Goal: Task Accomplishment & Management: Manage account settings

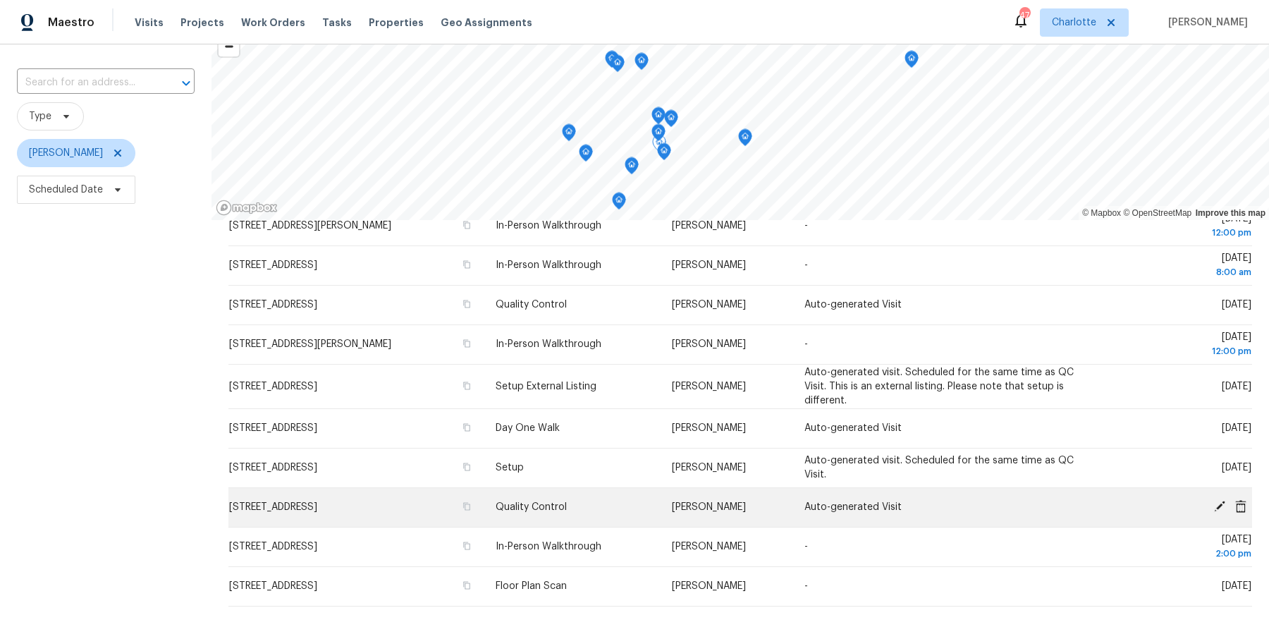
scroll to position [115, 0]
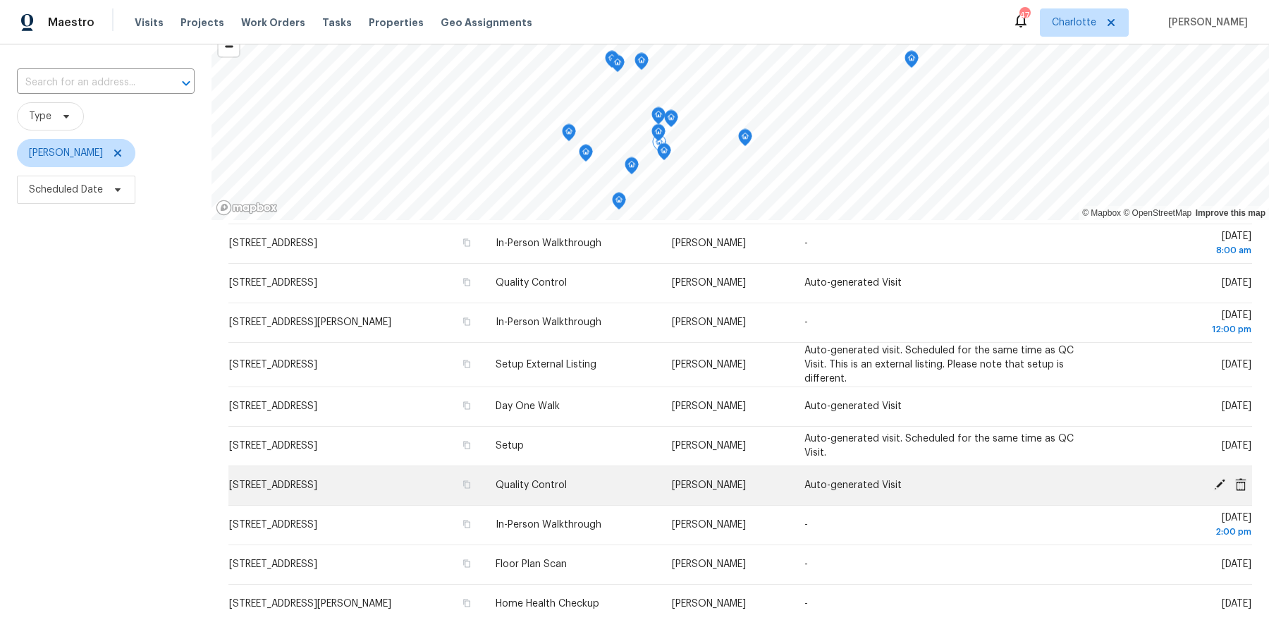
click at [1213, 483] on icon at bounding box center [1219, 484] width 13 height 13
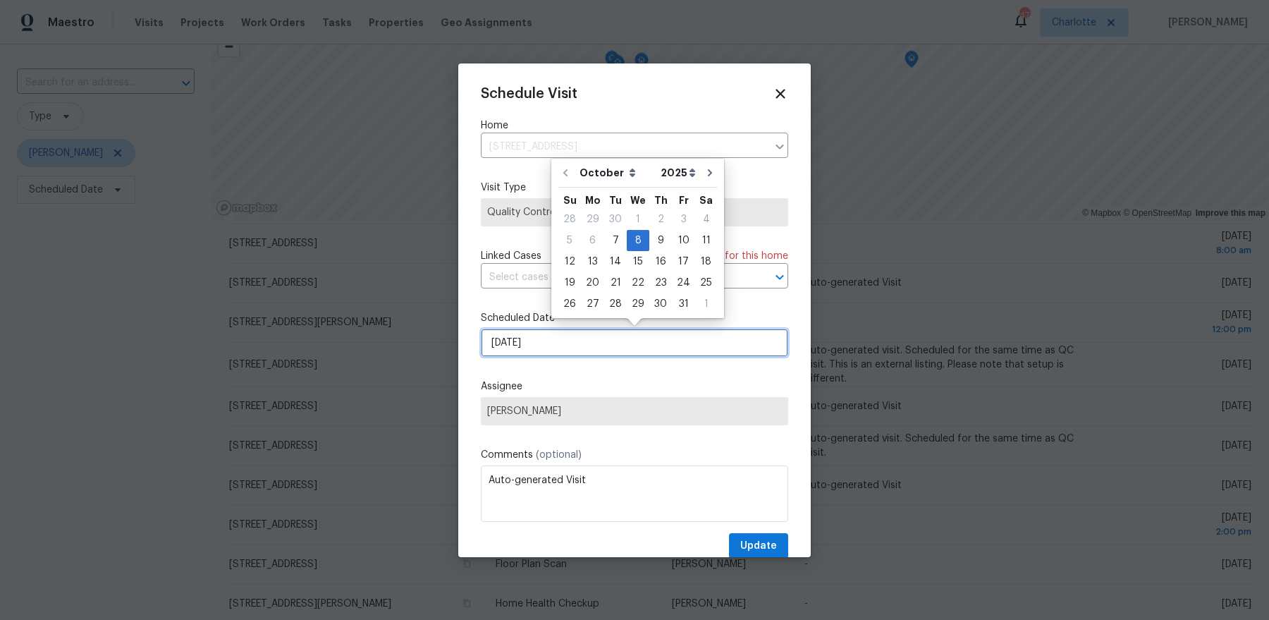
click at [545, 343] on input "[DATE]" at bounding box center [634, 342] width 307 height 28
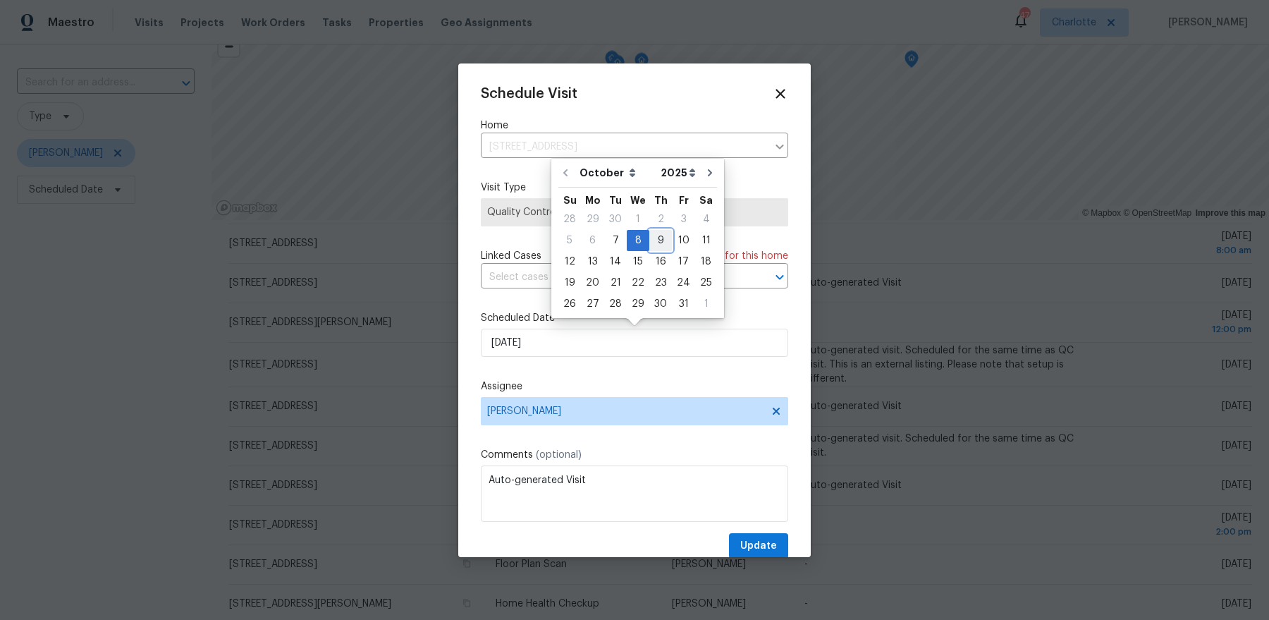
click at [662, 242] on div "9" at bounding box center [660, 240] width 23 height 20
type input "[DATE]"
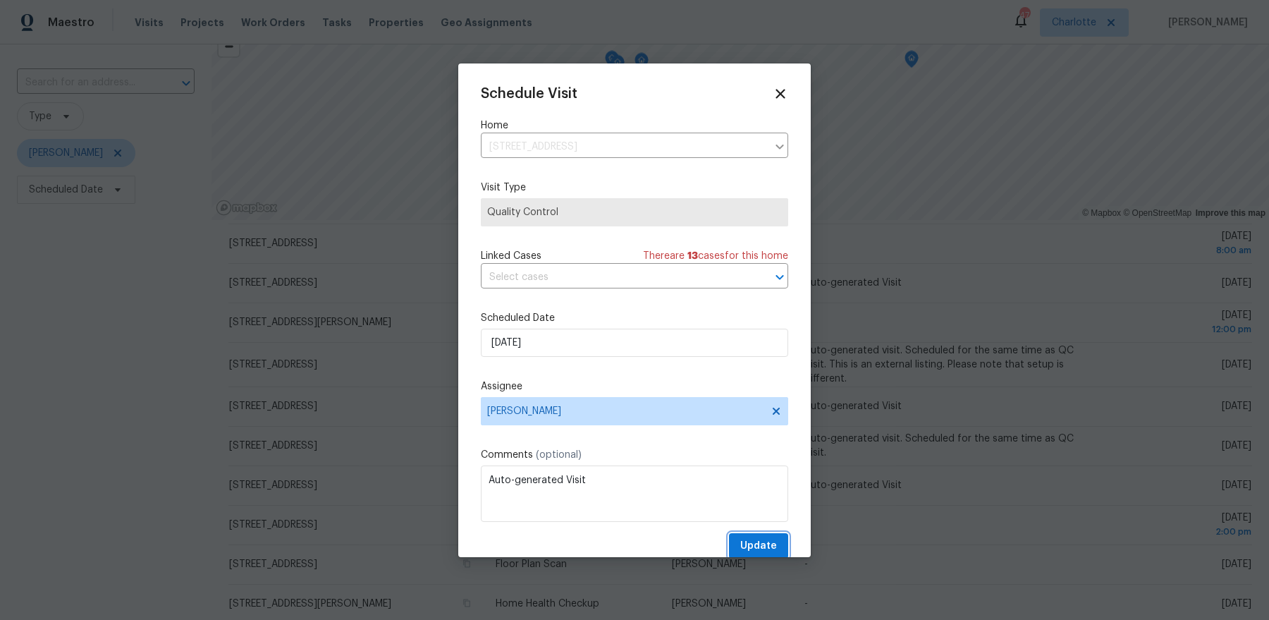
click at [747, 536] on button "Update" at bounding box center [758, 546] width 59 height 26
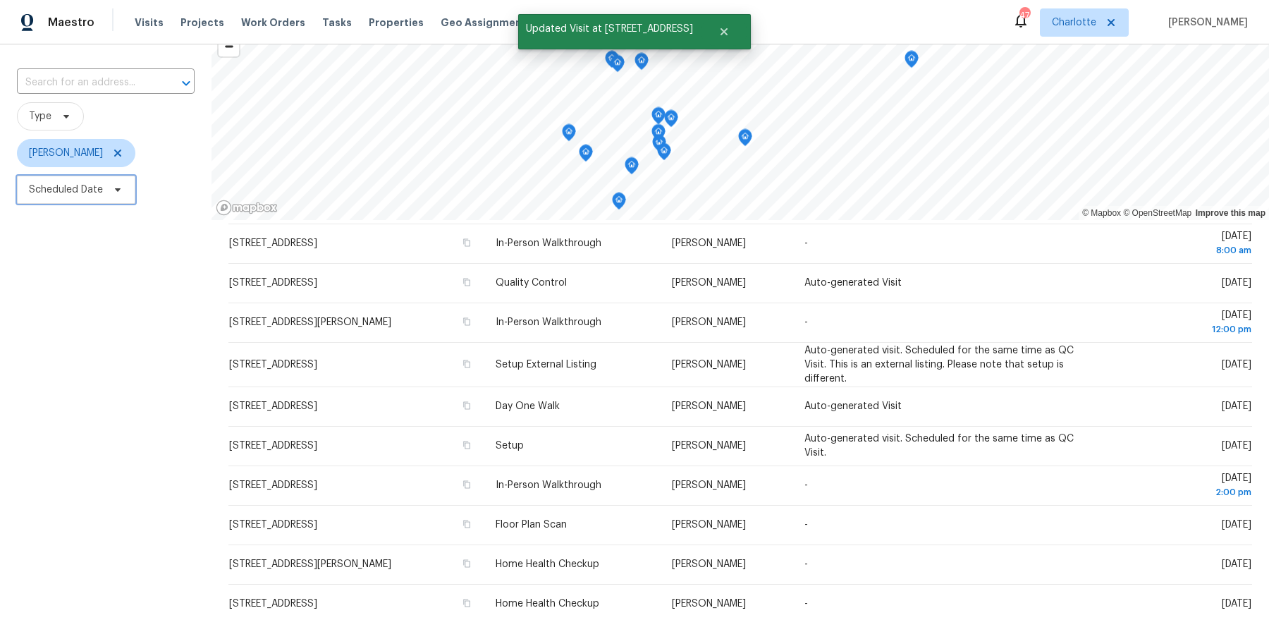
click at [75, 197] on span "Scheduled Date" at bounding box center [76, 190] width 118 height 28
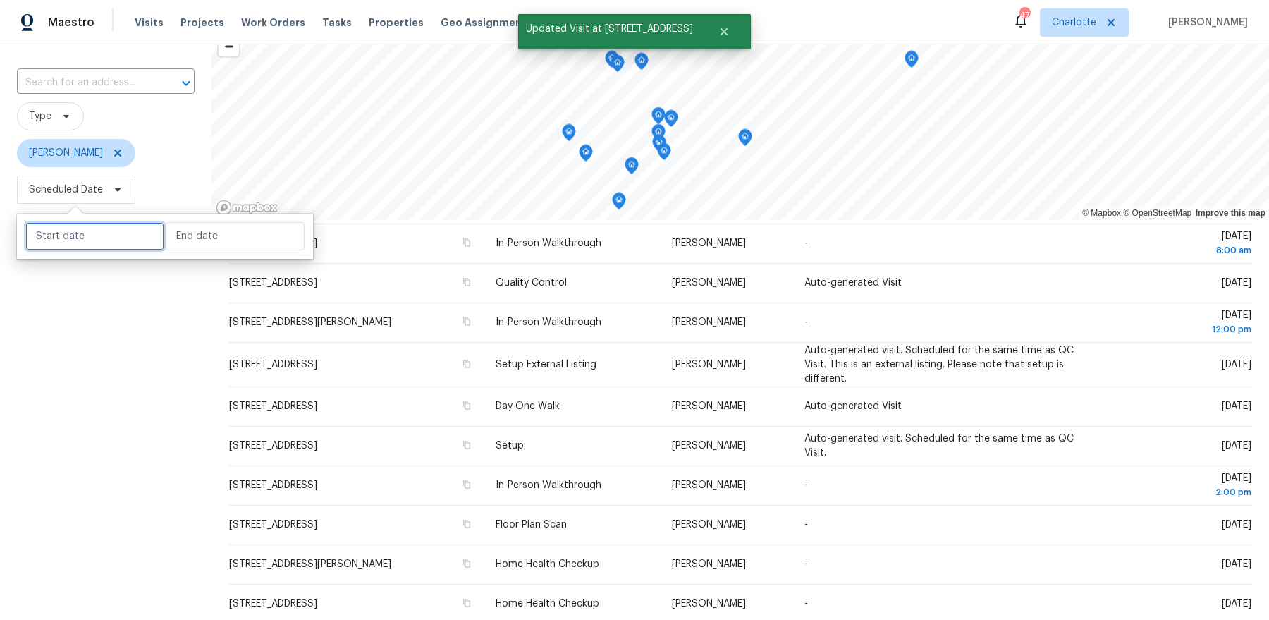
click at [77, 237] on input "text" at bounding box center [94, 236] width 139 height 28
select select "9"
select select "2025"
select select "10"
select select "2025"
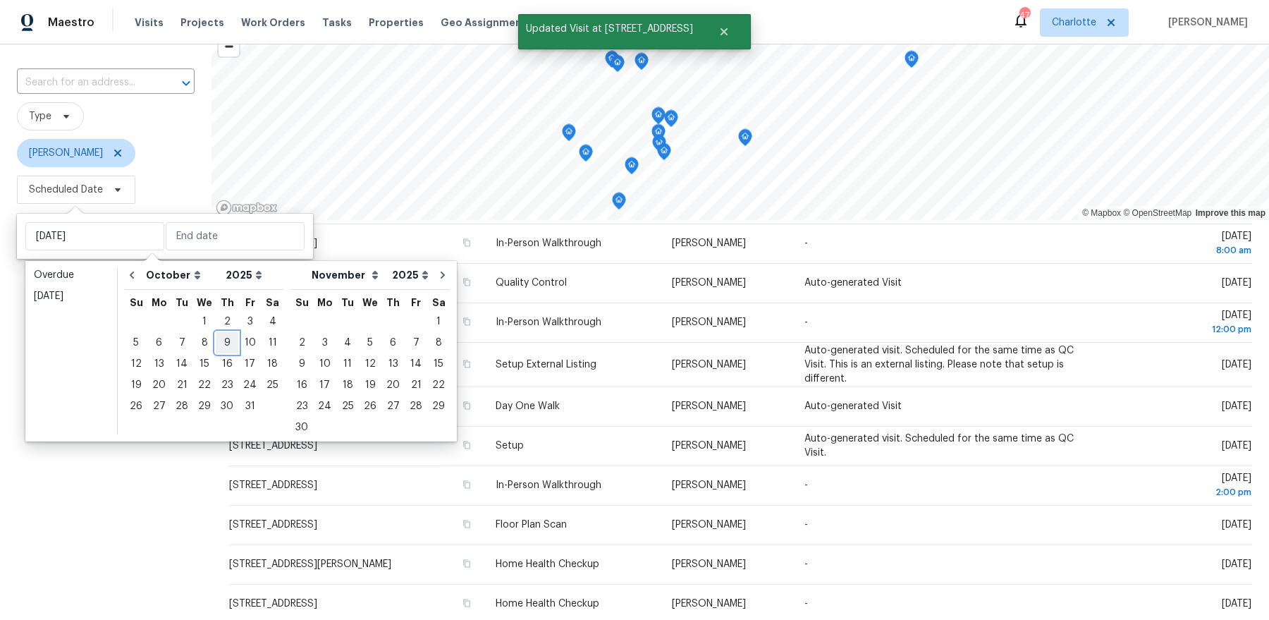
click at [231, 346] on div "9" at bounding box center [227, 343] width 23 height 20
type input "[DATE]"
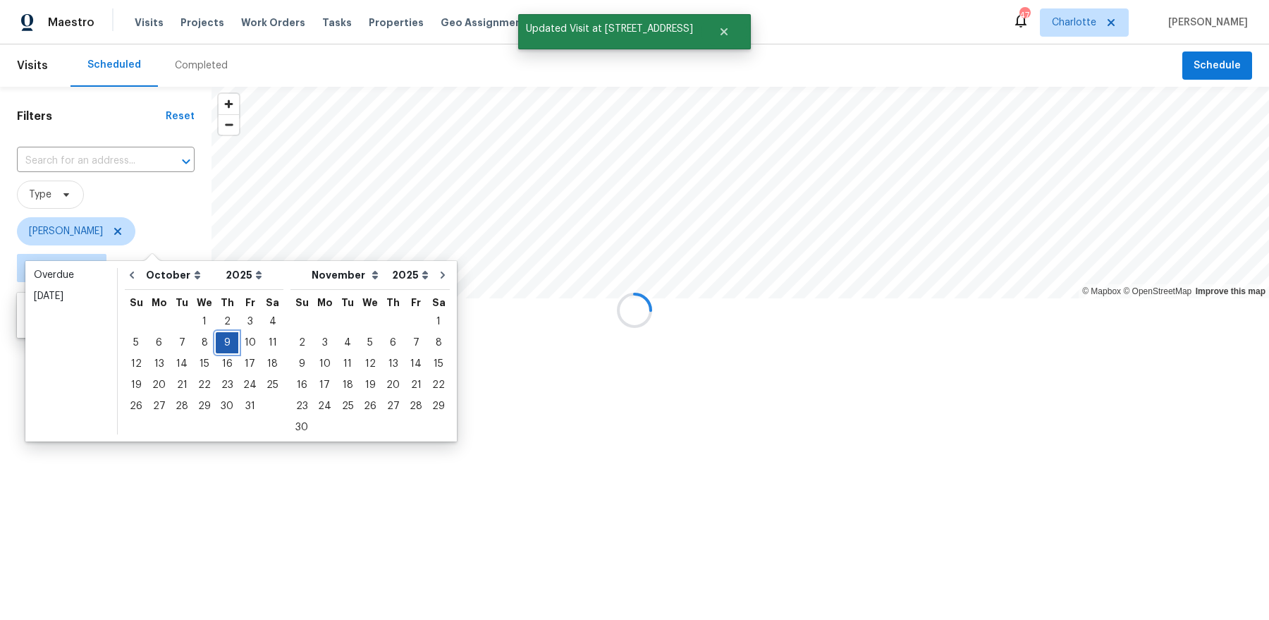
click at [231, 346] on div "9" at bounding box center [227, 343] width 23 height 20
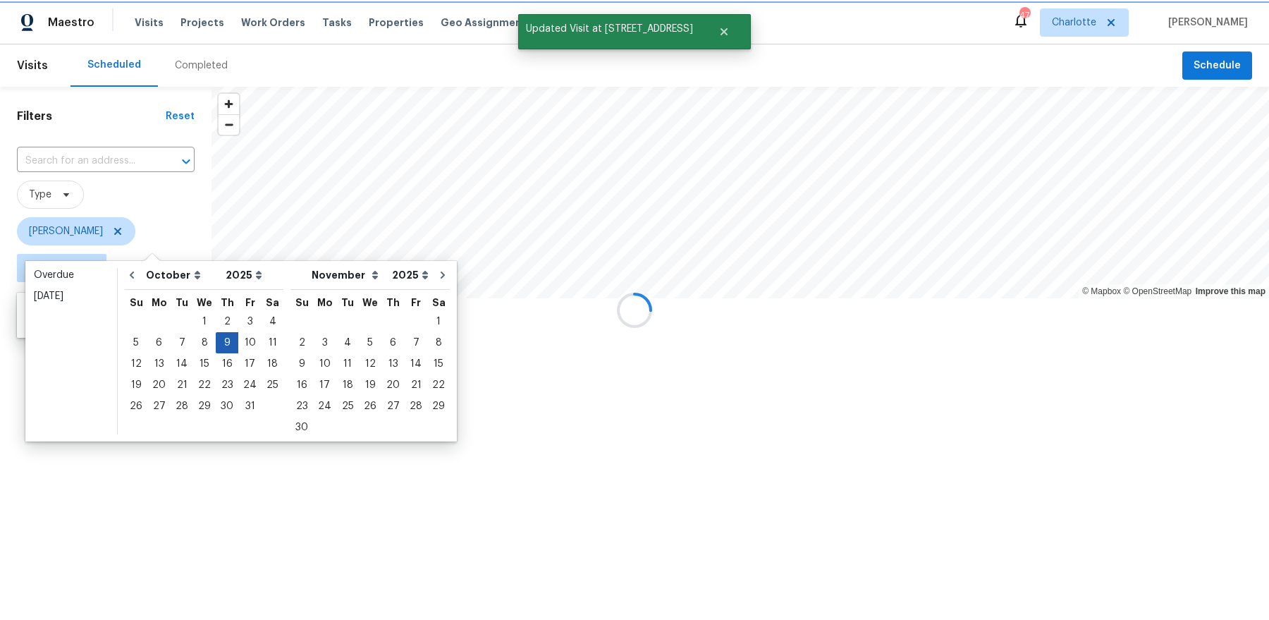
type input "[DATE]"
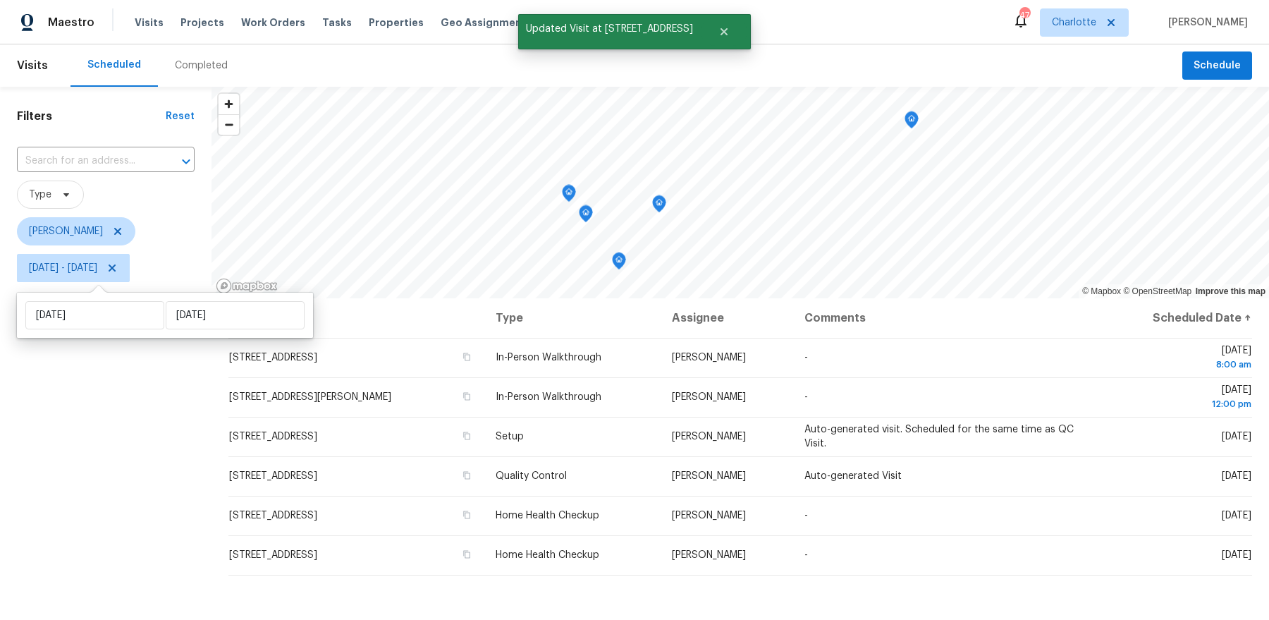
click at [155, 453] on div "Filters Reset ​ Type [PERSON_NAME] [DATE] - [DATE]" at bounding box center [105, 440] width 211 height 707
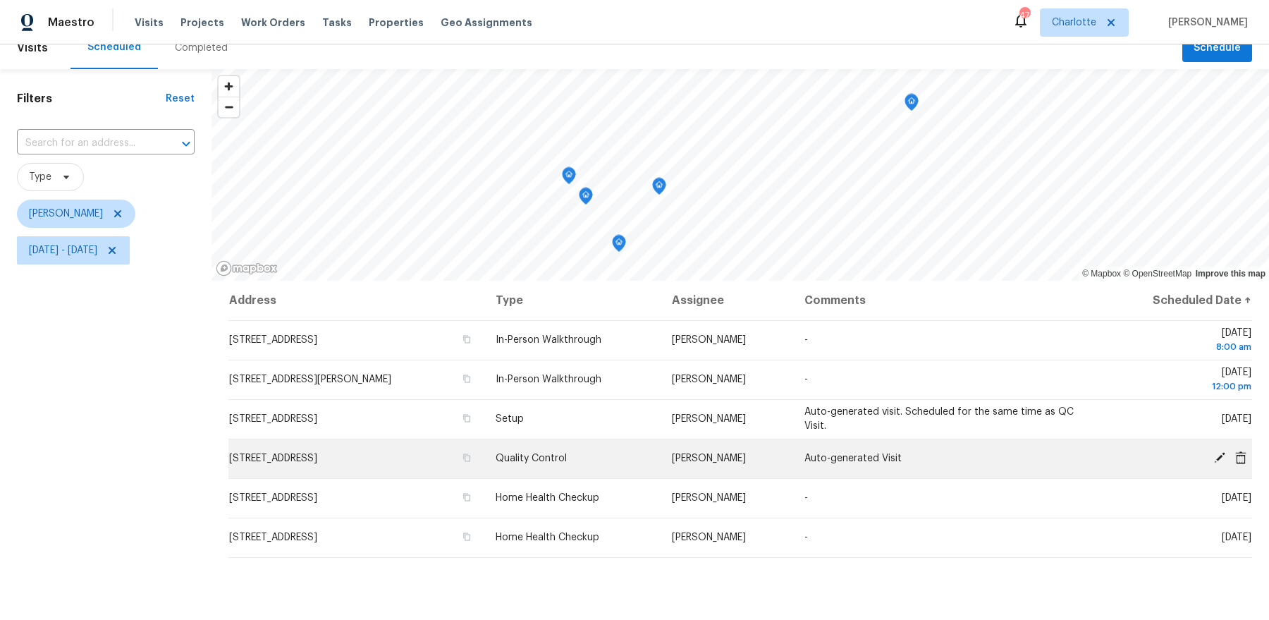
scroll to position [19, 0]
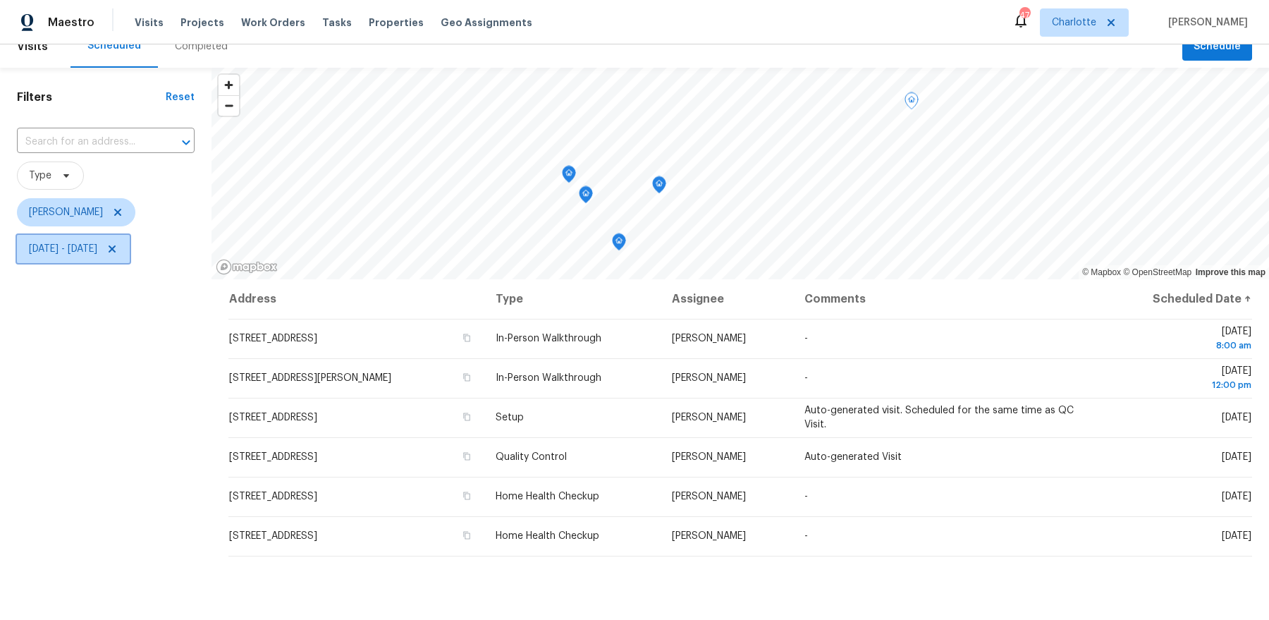
click at [97, 246] on span "[DATE] - [DATE]" at bounding box center [63, 249] width 68 height 14
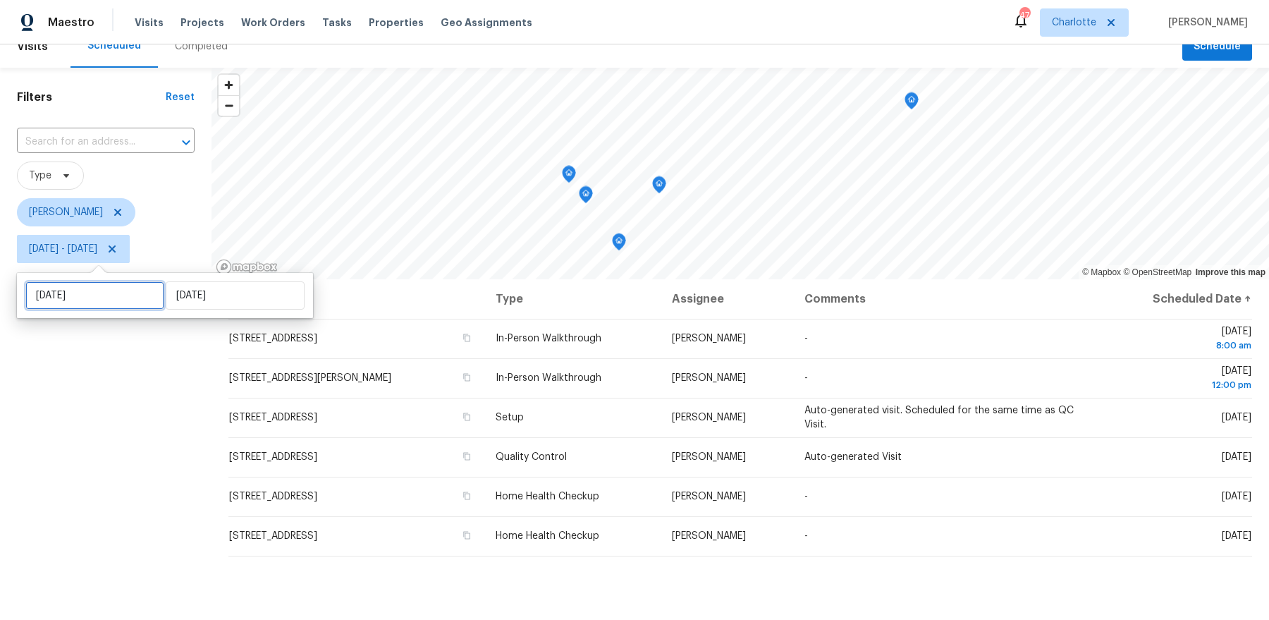
click at [101, 292] on input "[DATE]" at bounding box center [94, 295] width 139 height 28
select select "9"
select select "2025"
select select "10"
select select "2025"
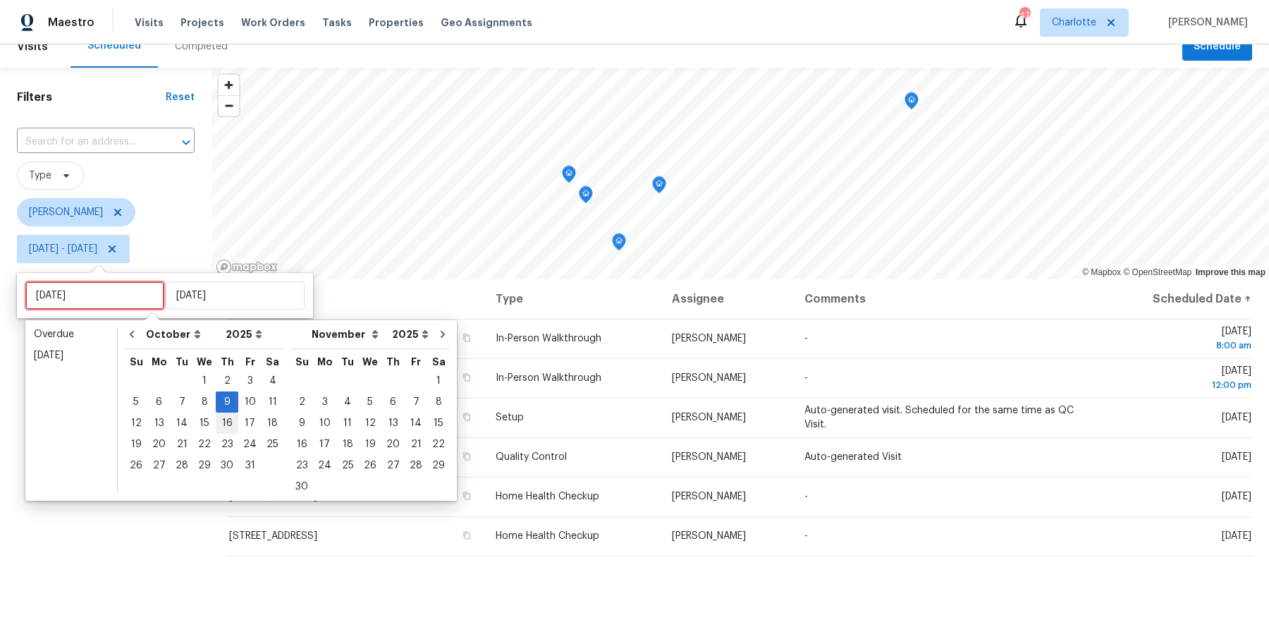
type input "[DATE]"
click at [204, 402] on div "8" at bounding box center [204, 402] width 23 height 20
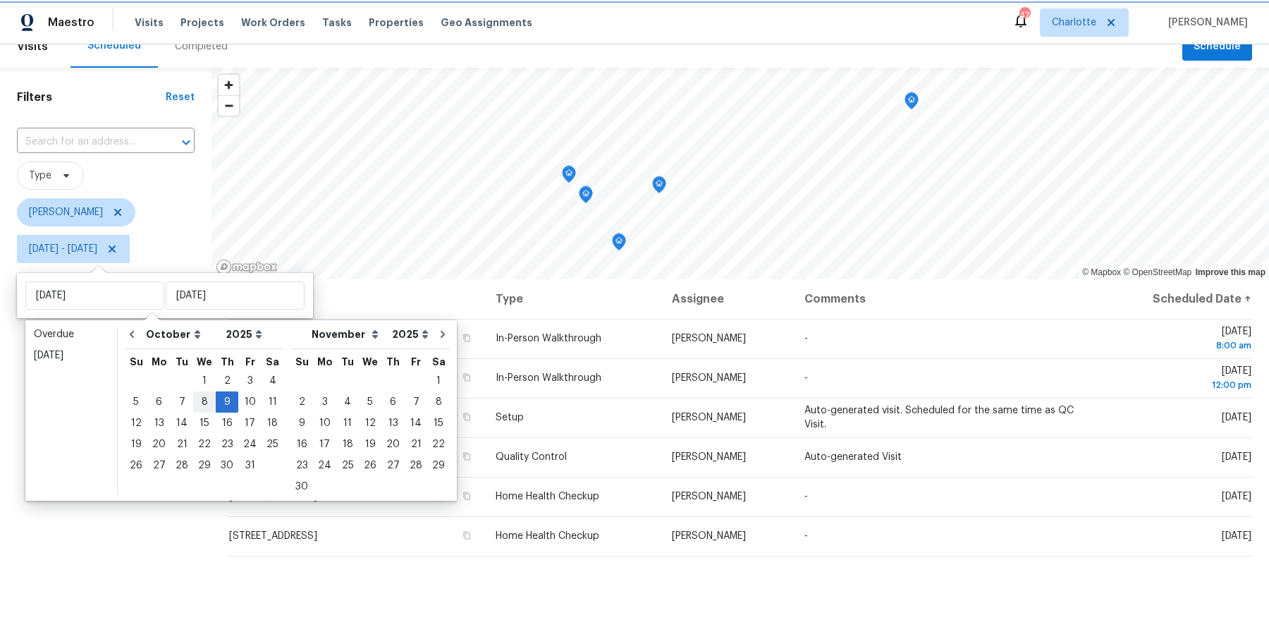
type input "[DATE]"
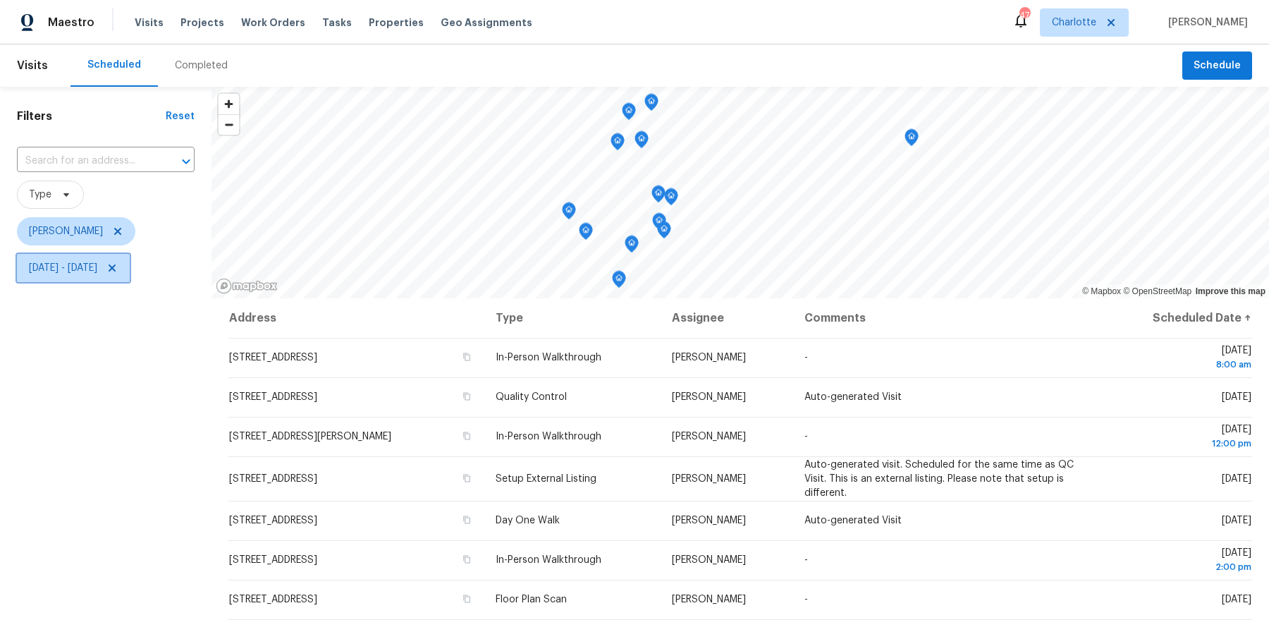
click at [115, 280] on span "[DATE] - [DATE]" at bounding box center [73, 268] width 113 height 28
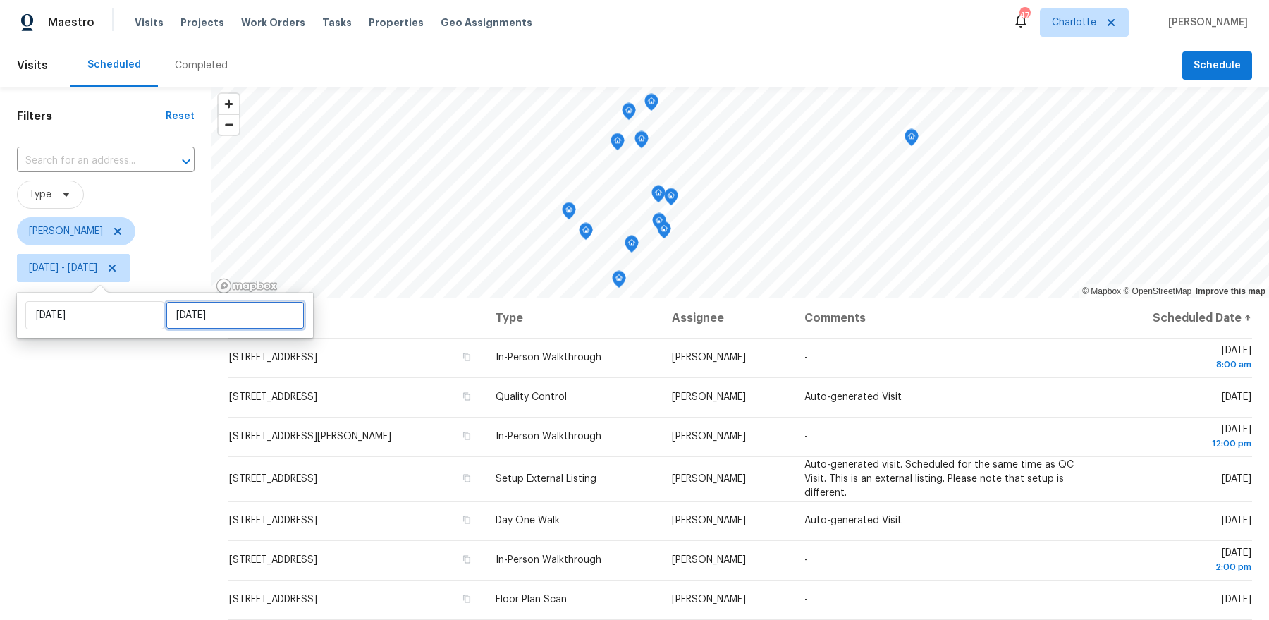
select select "9"
select select "2025"
select select "10"
select select "2025"
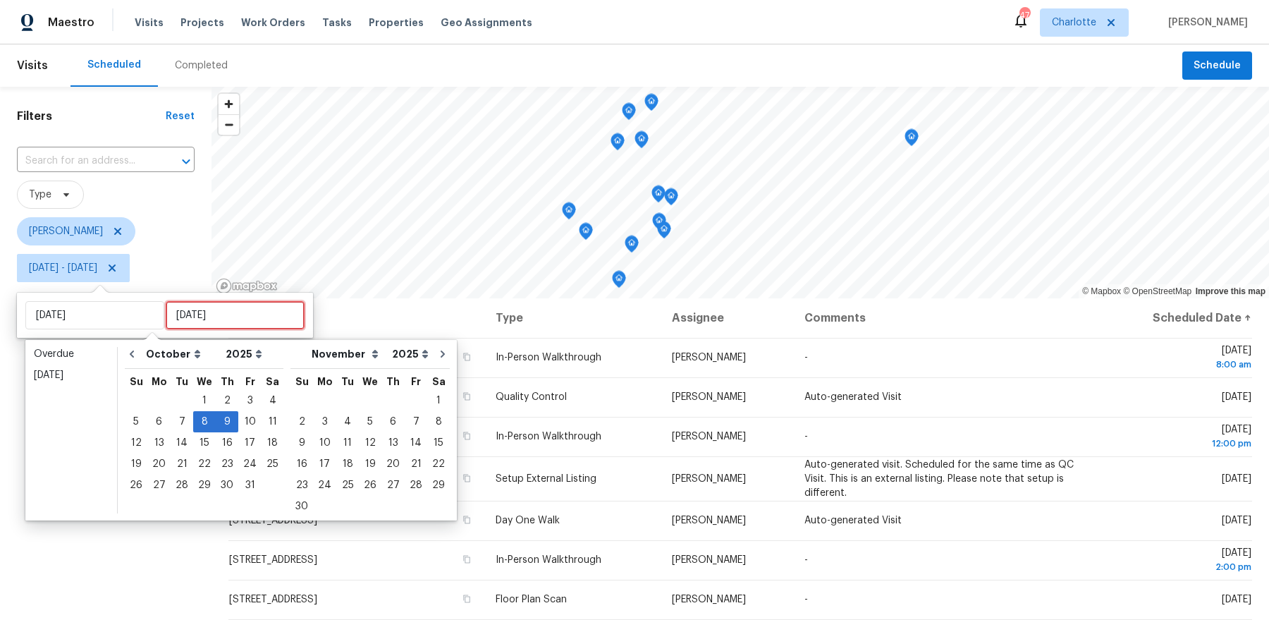
click at [184, 314] on input "[DATE]" at bounding box center [235, 315] width 139 height 28
type input "[DATE]"
click at [200, 417] on div "8" at bounding box center [204, 422] width 23 height 20
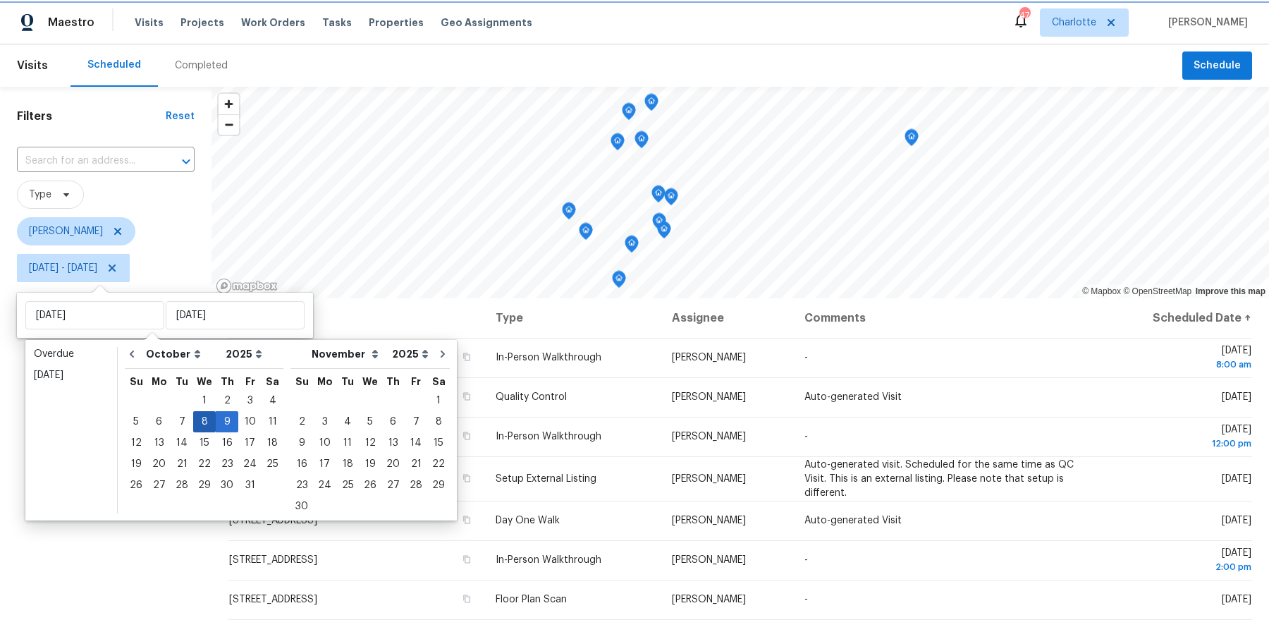
type input "[DATE]"
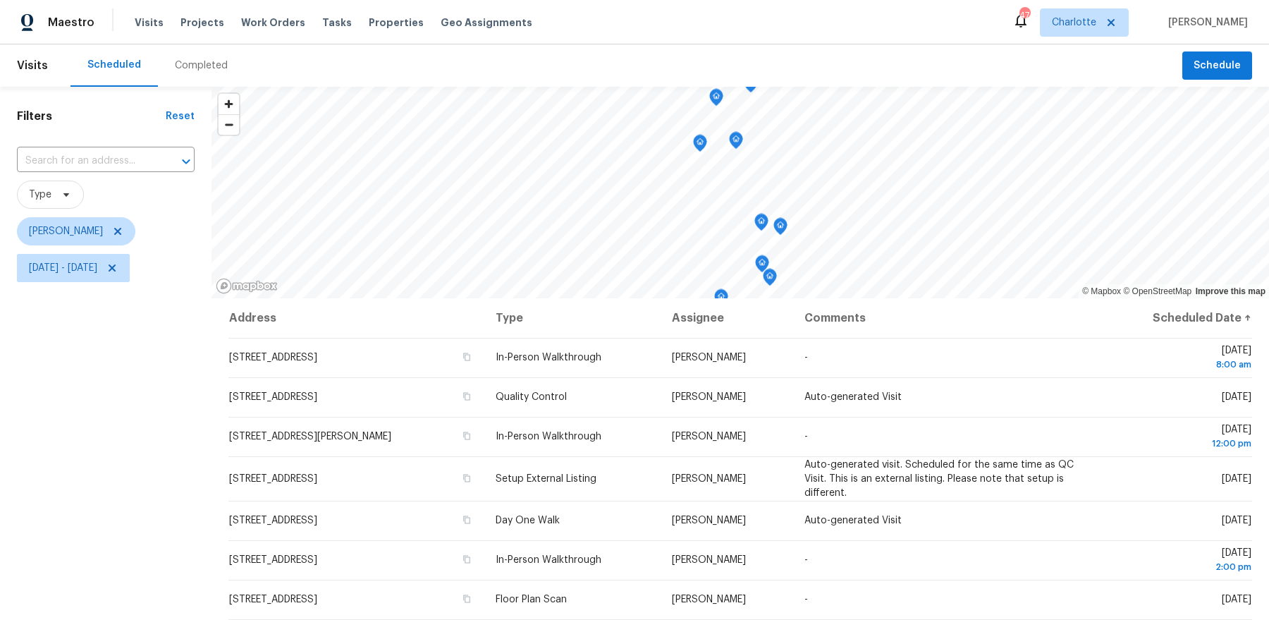
click at [151, 439] on div "Filters Reset ​ Type [PERSON_NAME] [DATE] - [DATE]" at bounding box center [105, 440] width 211 height 707
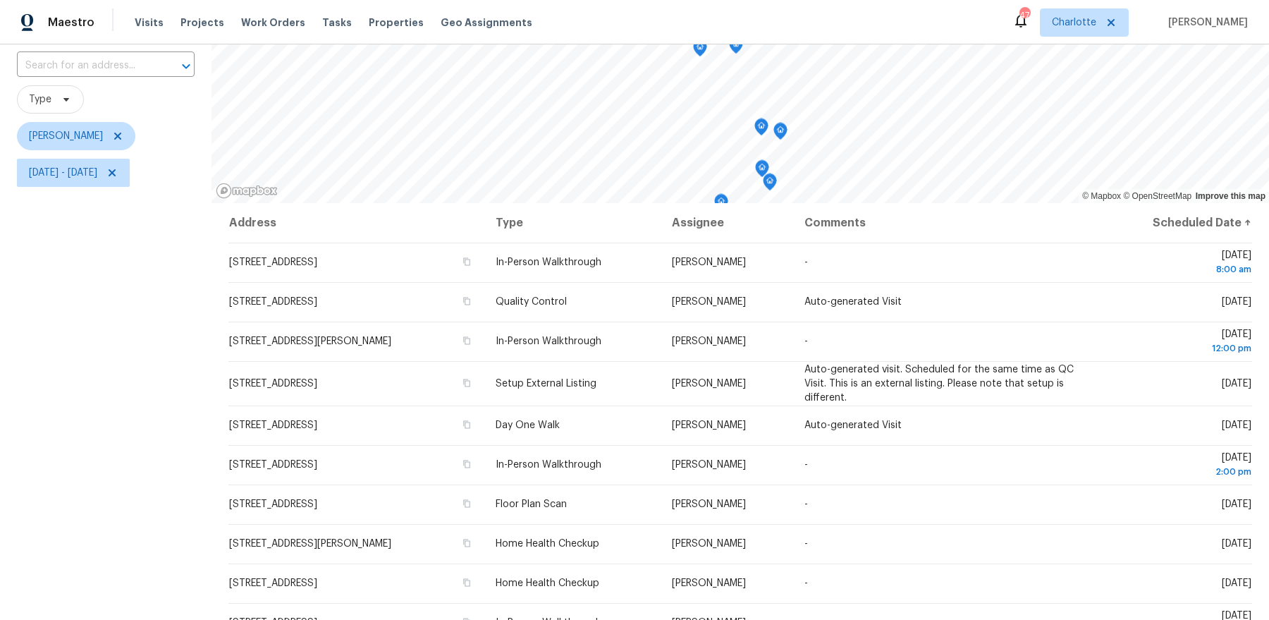
scroll to position [173, 0]
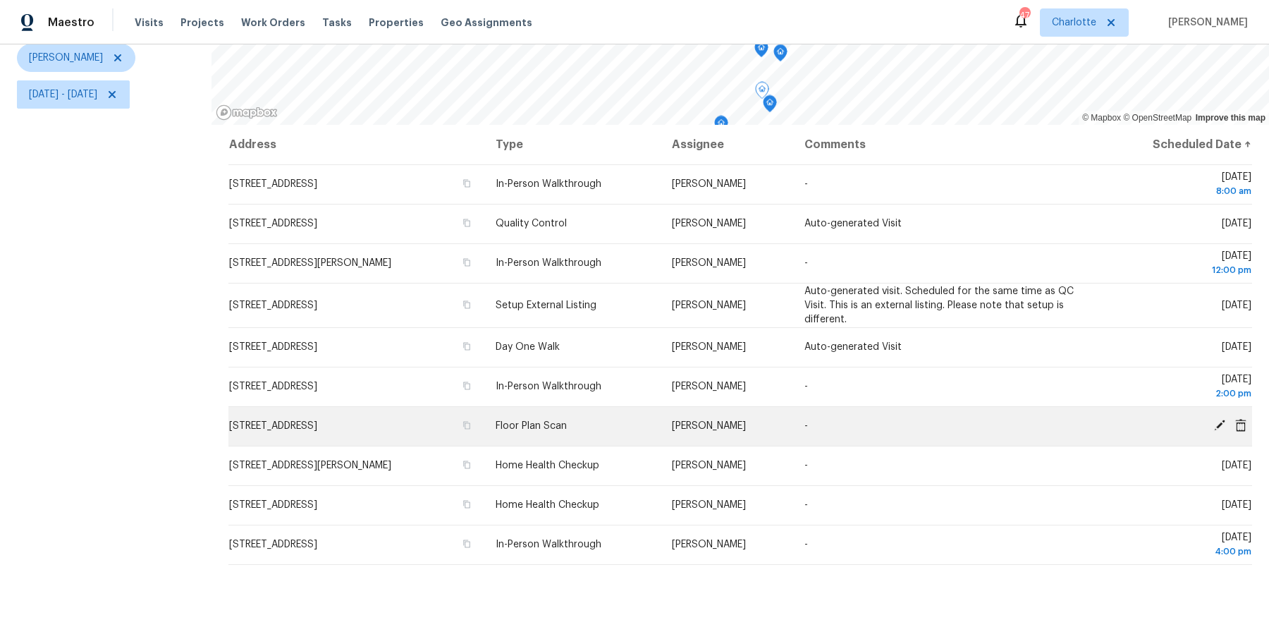
click at [1219, 424] on icon at bounding box center [1219, 424] width 11 height 11
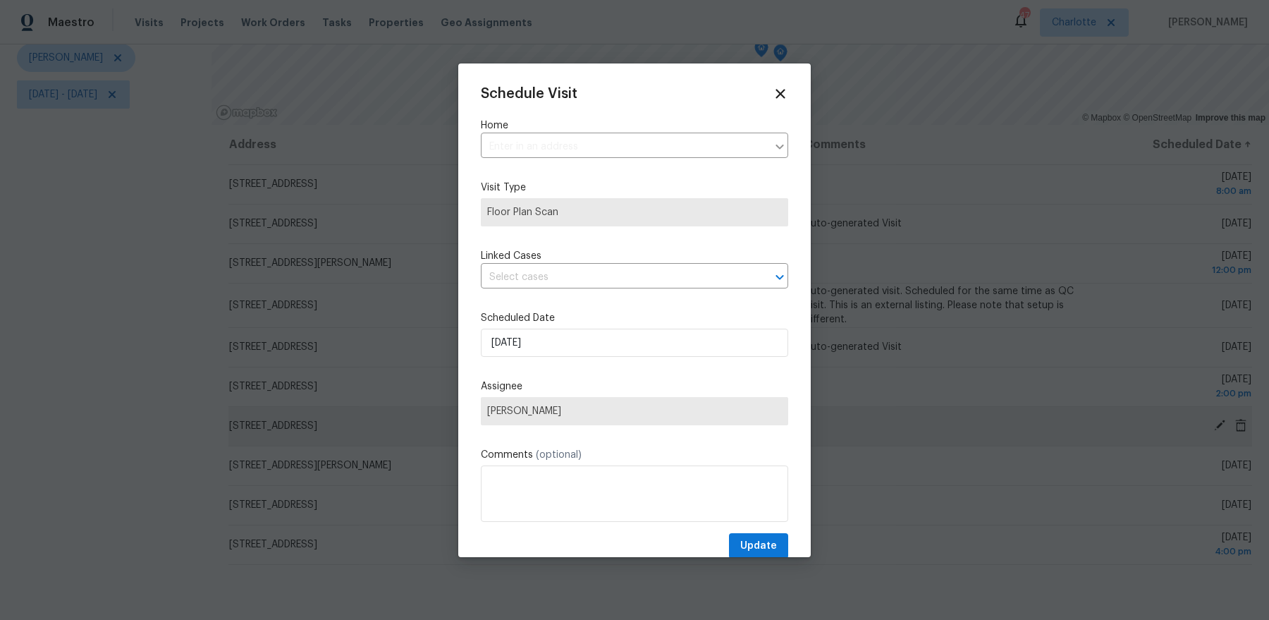
type input "[STREET_ADDRESS]"
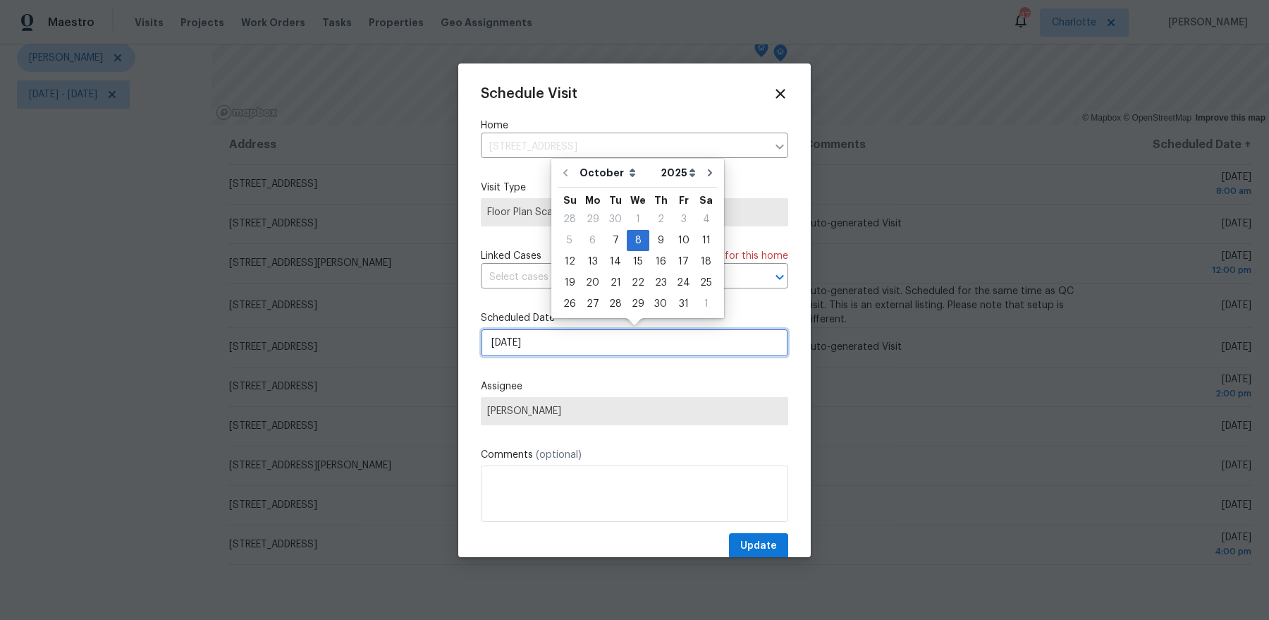
click at [591, 337] on input "[DATE]" at bounding box center [634, 342] width 307 height 28
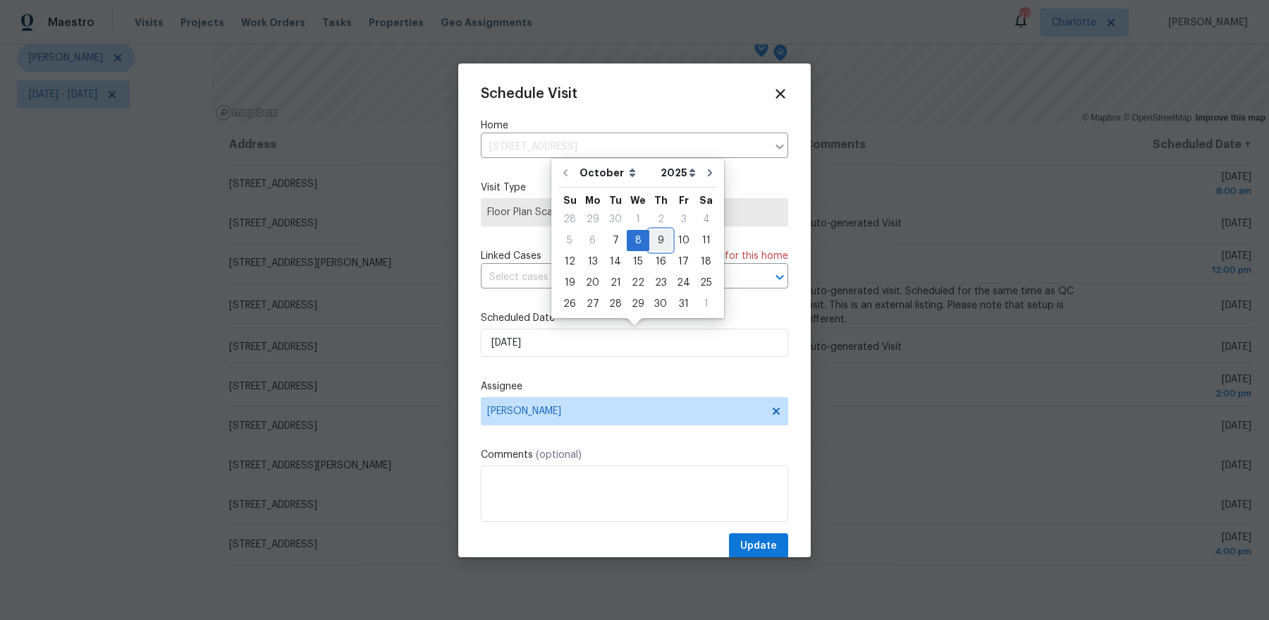
click at [655, 233] on div "9" at bounding box center [660, 240] width 23 height 20
type input "[DATE]"
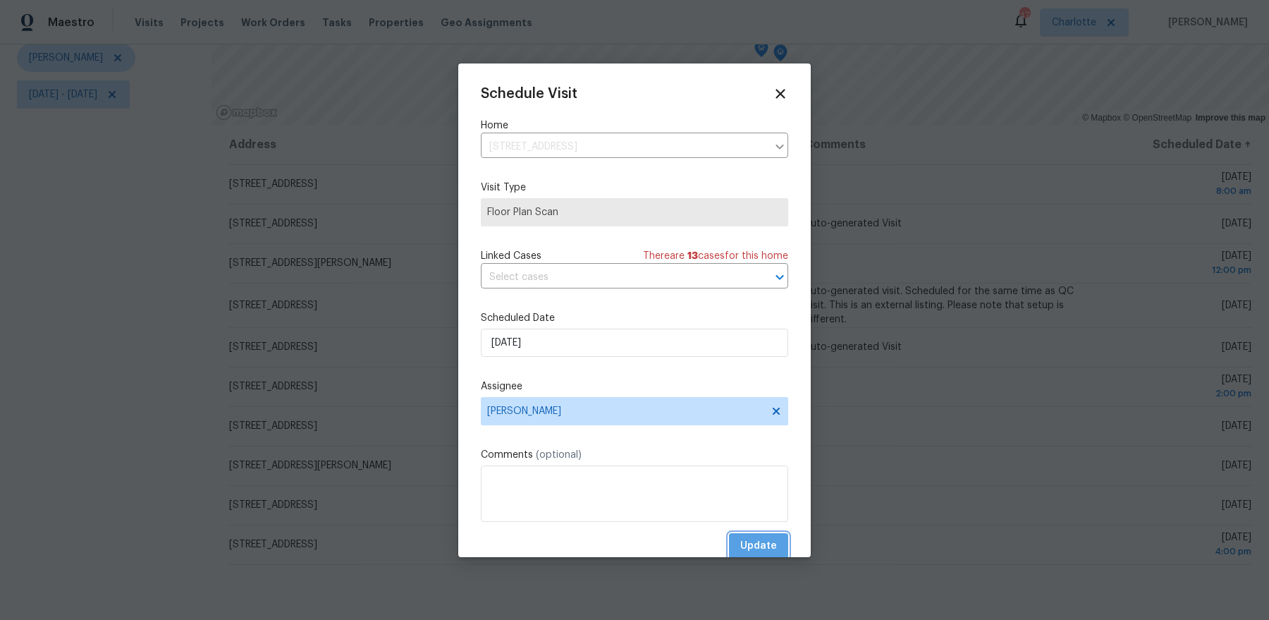
click at [761, 538] on span "Update" at bounding box center [758, 546] width 37 height 18
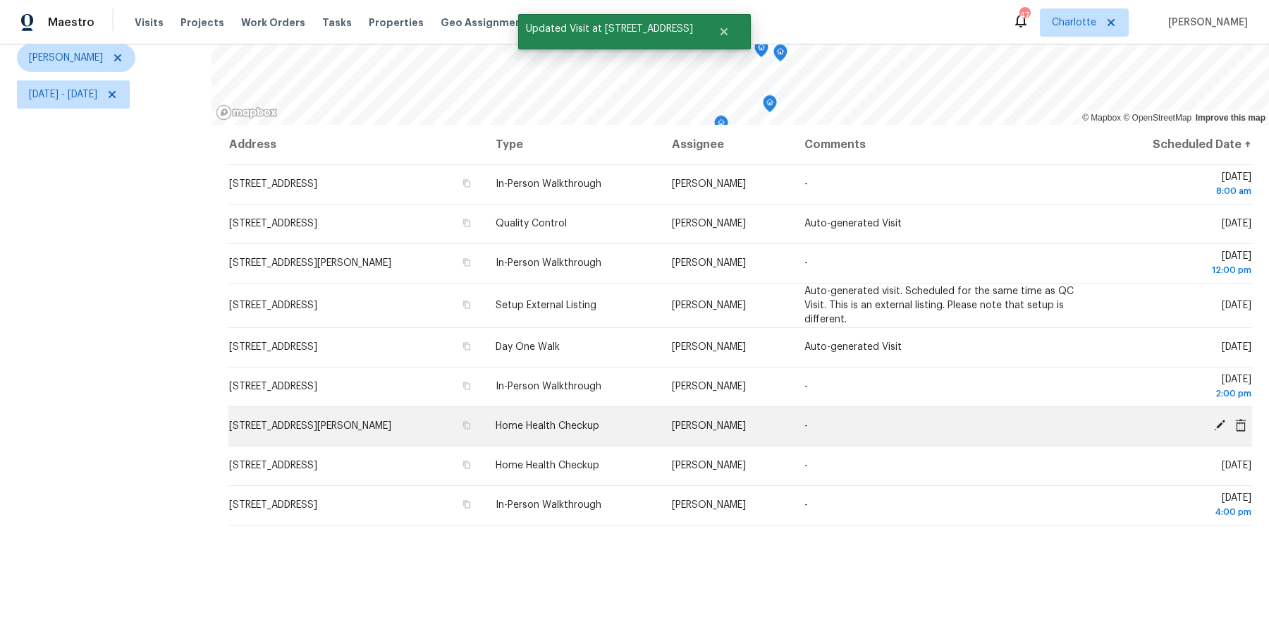
click at [1223, 421] on icon at bounding box center [1219, 424] width 11 height 11
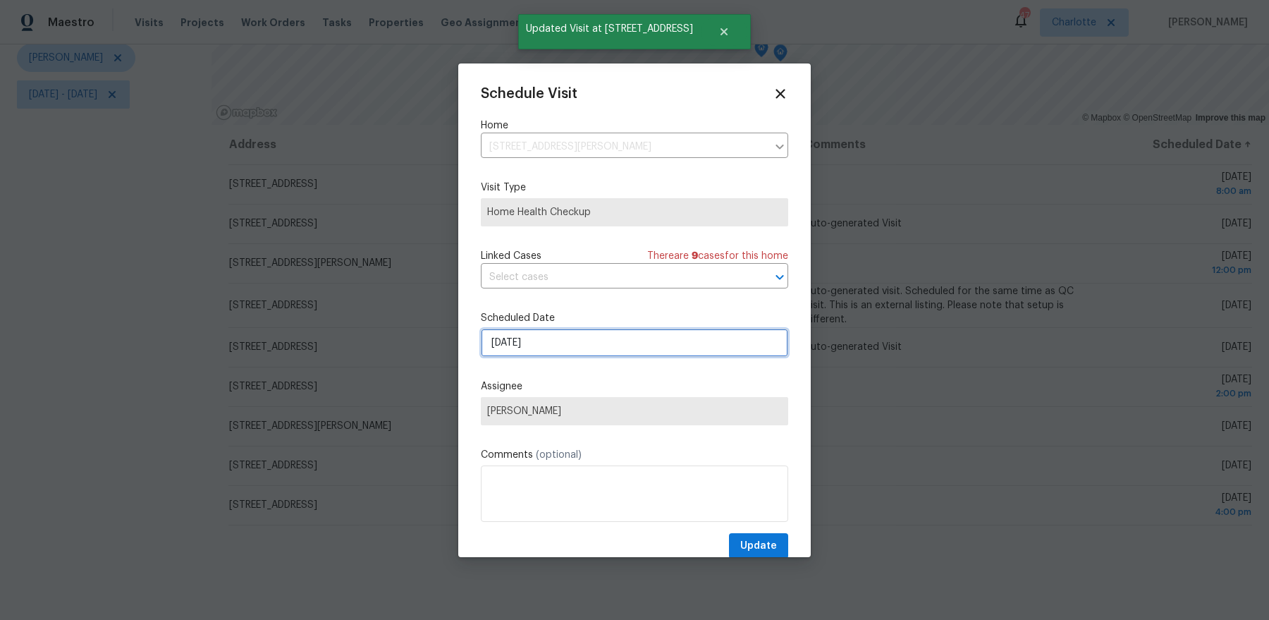
click at [529, 341] on input "[DATE]" at bounding box center [634, 342] width 307 height 28
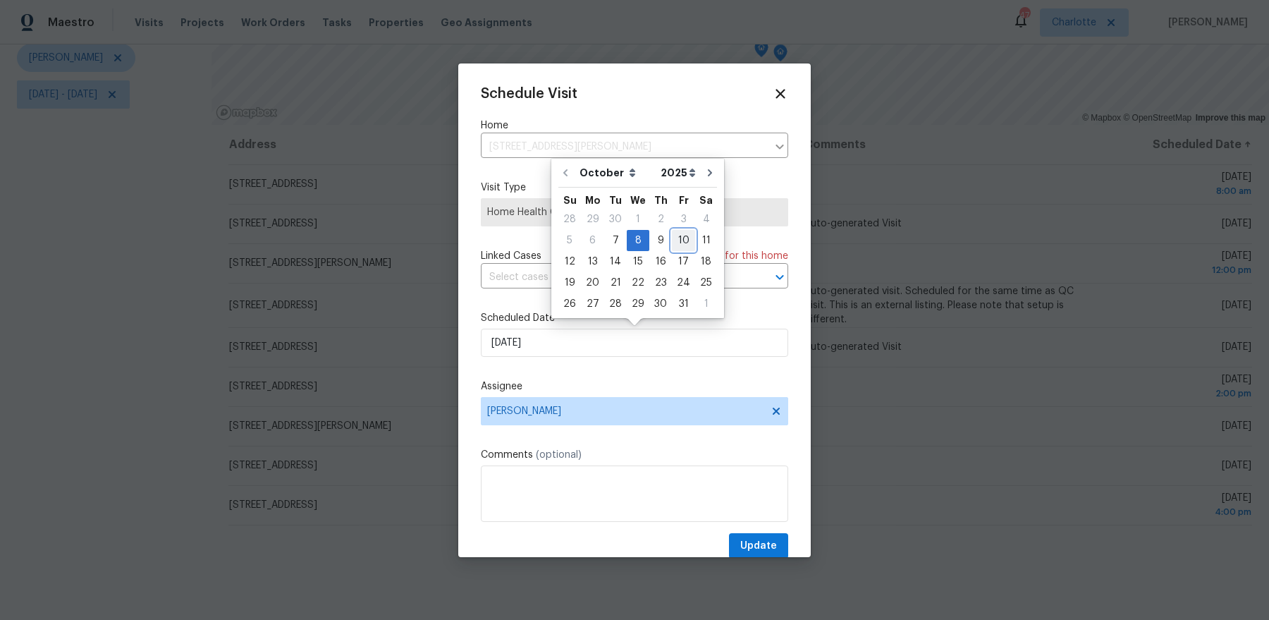
click at [679, 249] on div "10" at bounding box center [683, 240] width 23 height 20
type input "[DATE]"
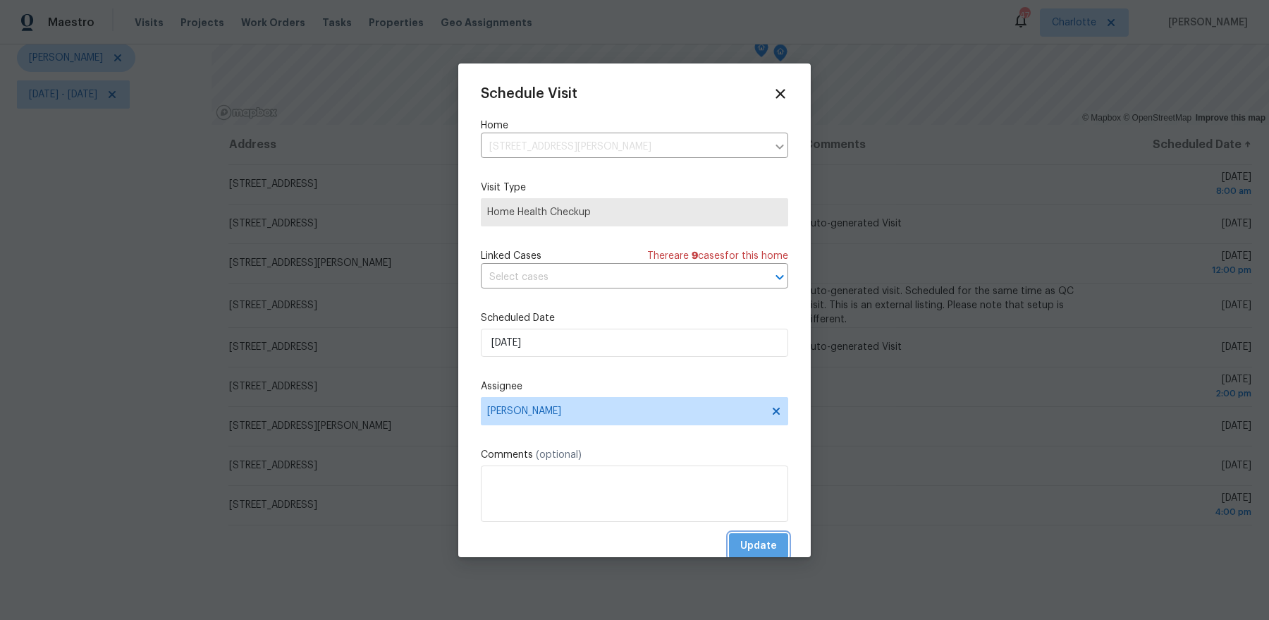
click at [756, 549] on span "Update" at bounding box center [758, 546] width 37 height 18
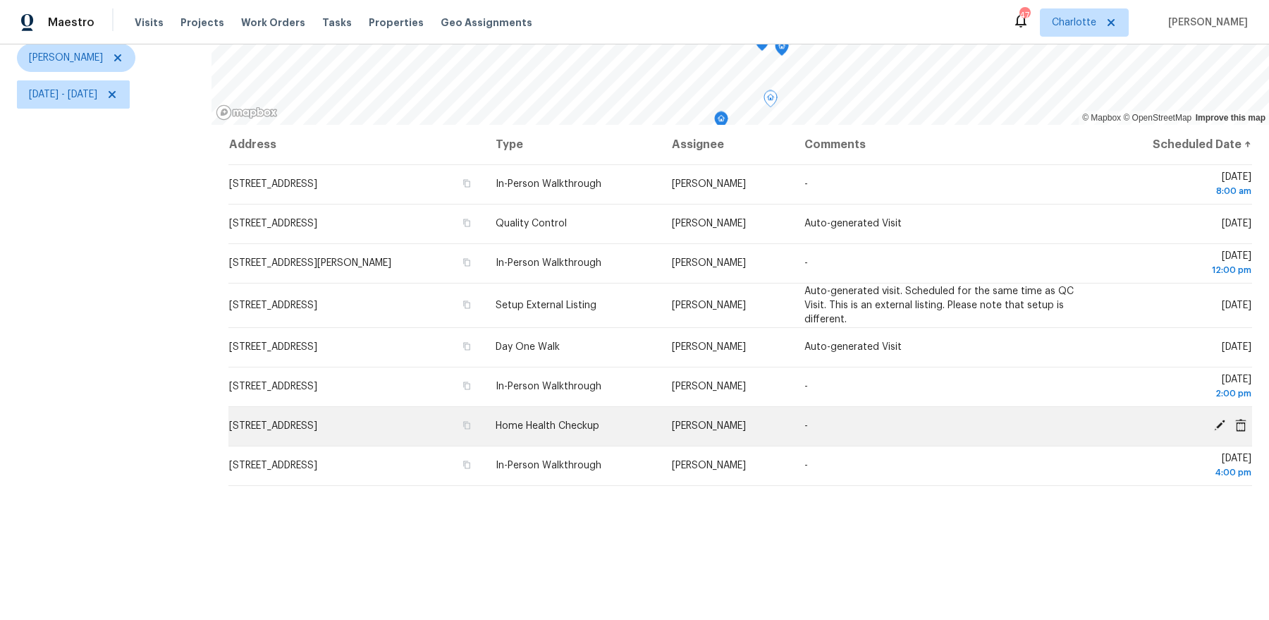
click at [1215, 421] on icon at bounding box center [1219, 425] width 13 height 13
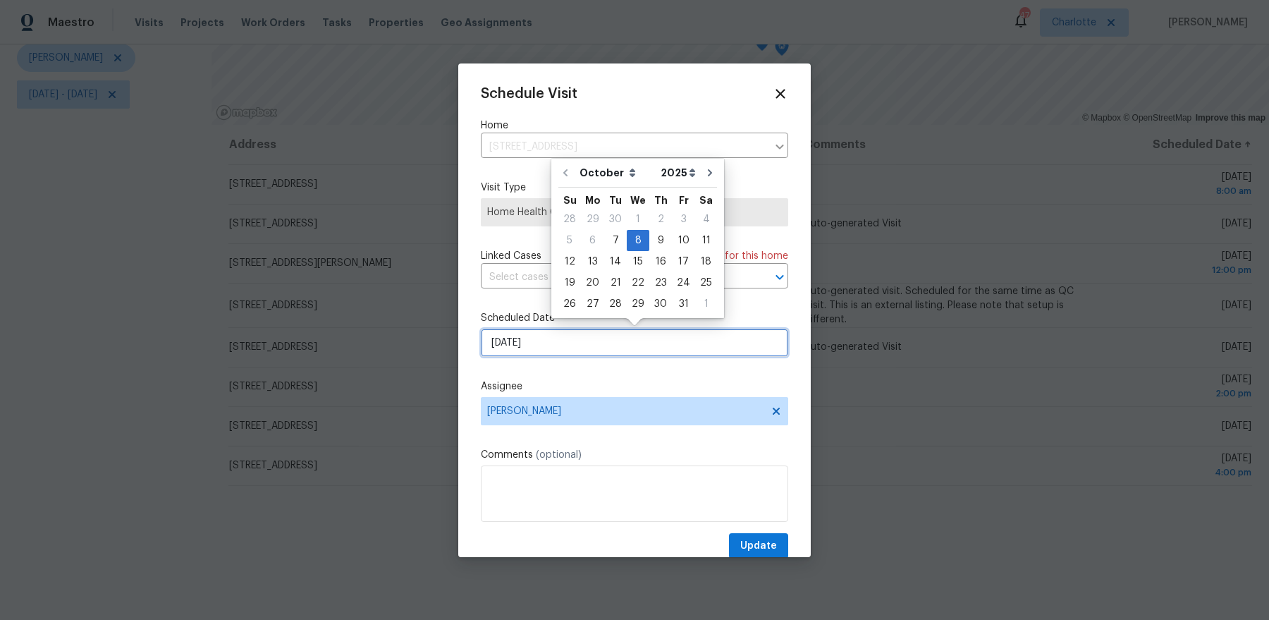
click at [672, 345] on input "[DATE]" at bounding box center [634, 342] width 307 height 28
click at [649, 240] on div "9" at bounding box center [660, 240] width 23 height 20
click at [628, 332] on input "[DATE]" at bounding box center [634, 342] width 307 height 28
click at [672, 243] on div "10" at bounding box center [683, 240] width 23 height 20
type input "[DATE]"
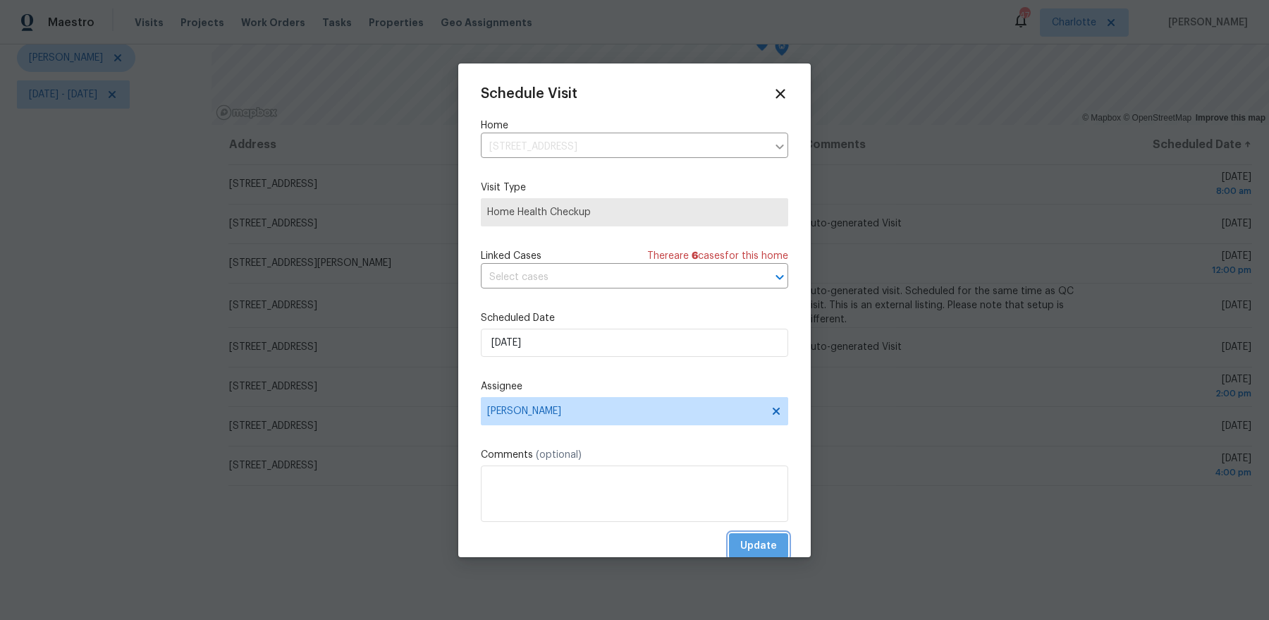
click at [771, 544] on span "Update" at bounding box center [758, 546] width 37 height 18
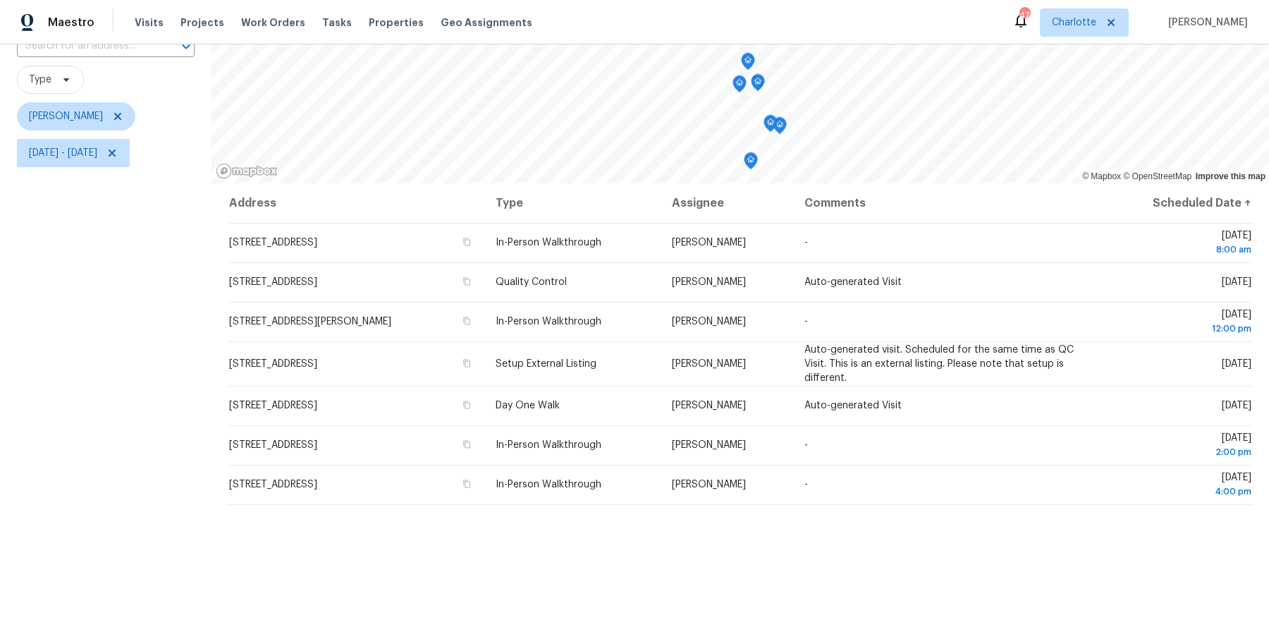
scroll to position [0, 0]
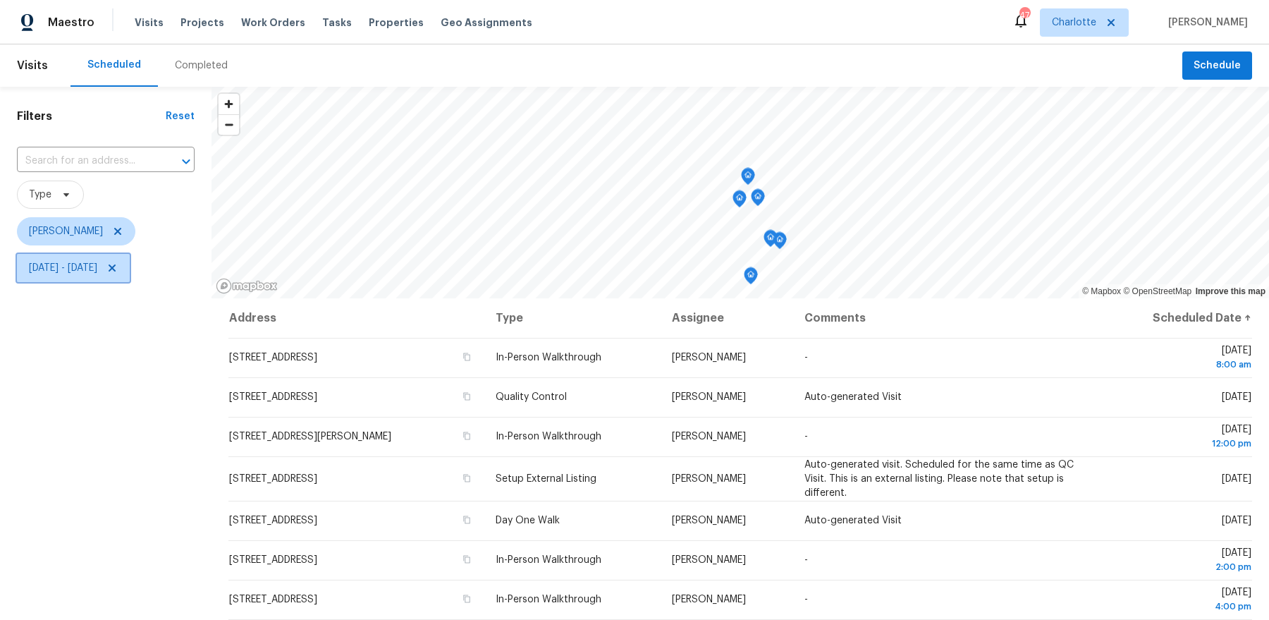
click at [97, 269] on span "[DATE] - [DATE]" at bounding box center [63, 268] width 68 height 14
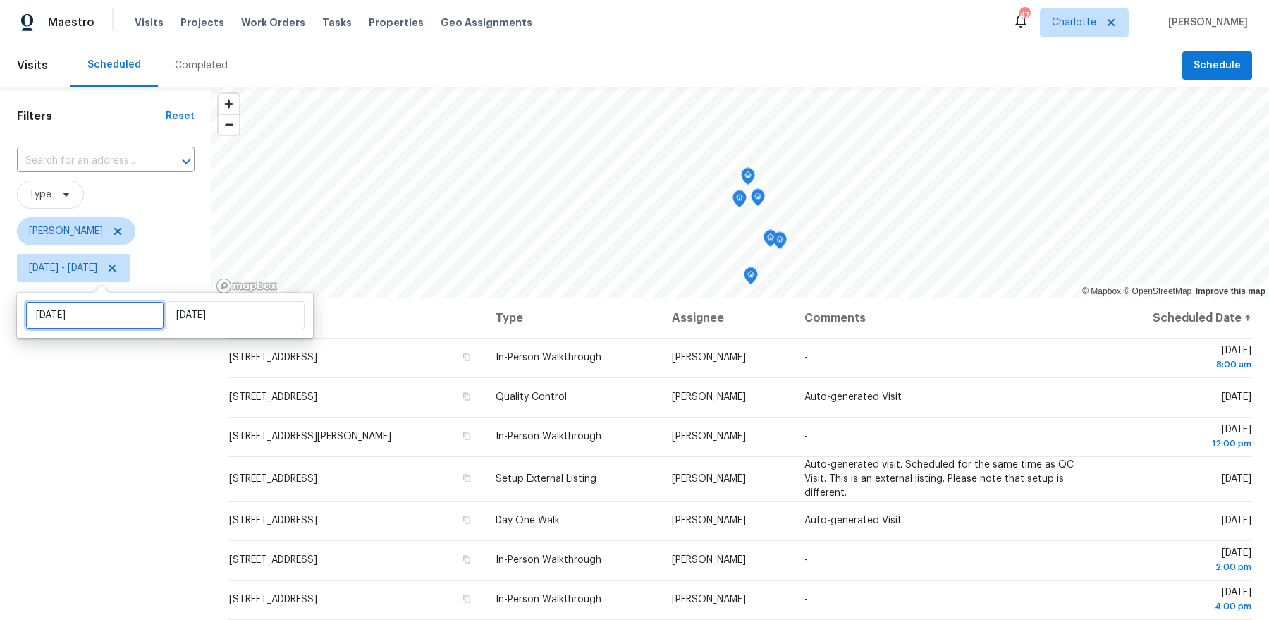
select select "9"
select select "2025"
select select "10"
select select "2025"
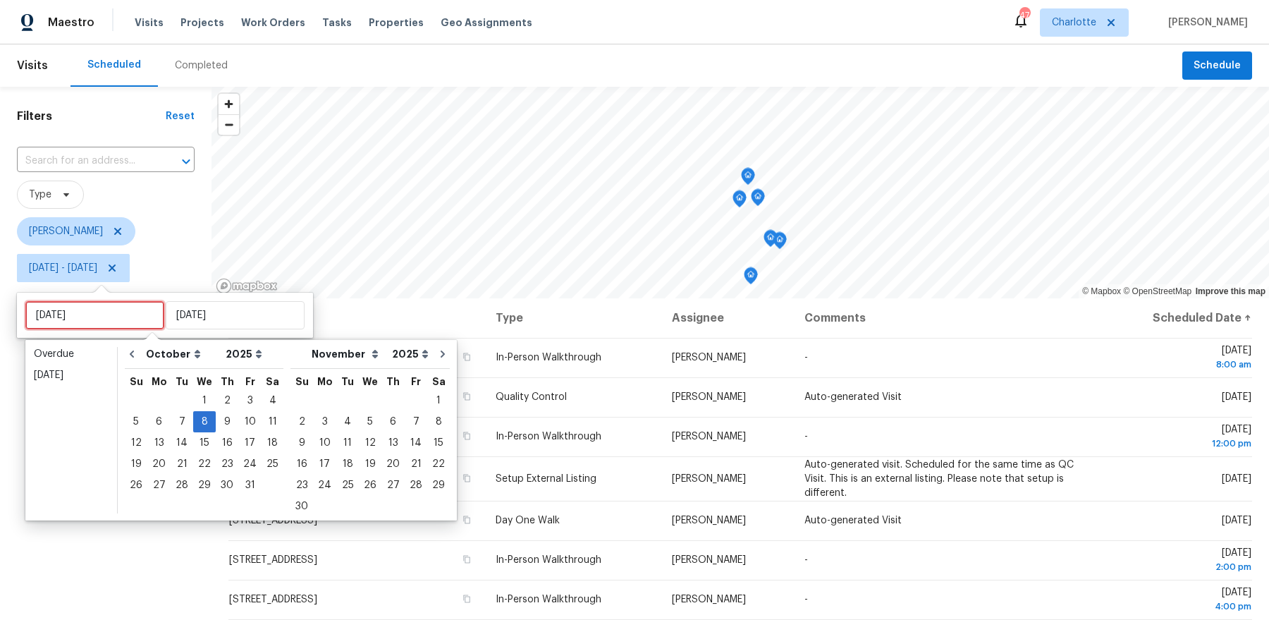
click at [103, 311] on input "[DATE]" at bounding box center [94, 315] width 139 height 28
type input "[DATE]"
click at [221, 421] on div "9" at bounding box center [227, 422] width 23 height 20
type input "[DATE]"
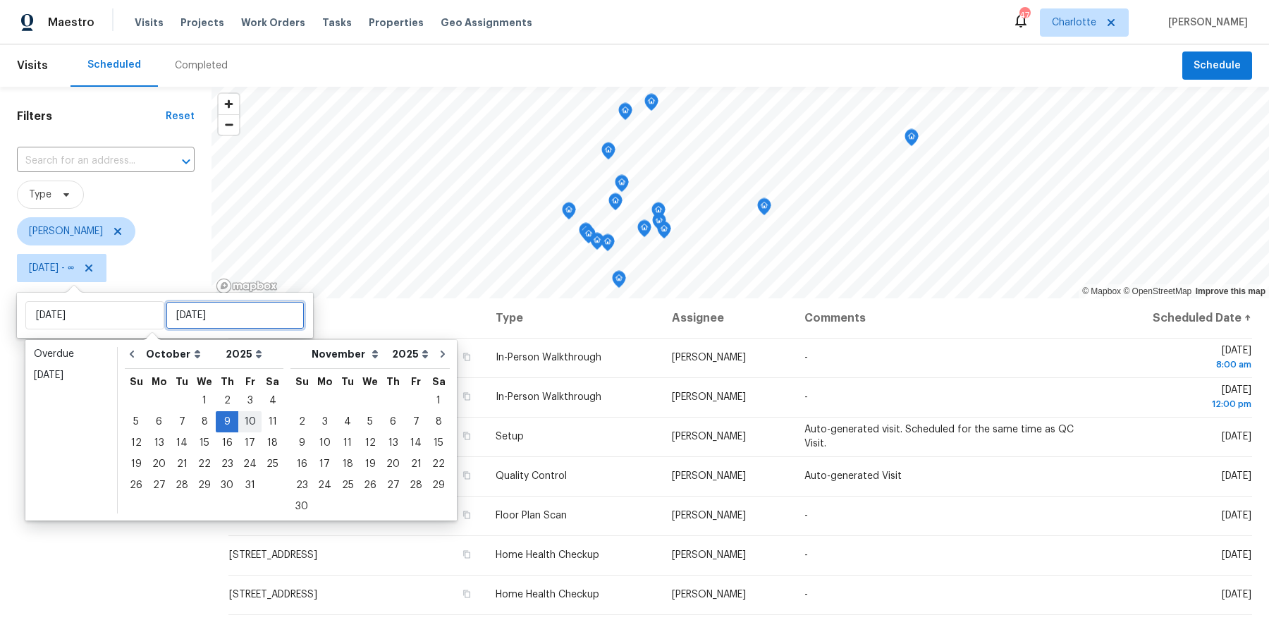
drag, startPoint x: 258, startPoint y: 421, endPoint x: 248, endPoint y: 425, distance: 10.5
click at [248, 425] on div "5 6 7 8 9 10 11" at bounding box center [204, 421] width 159 height 21
click at [248, 425] on div "10" at bounding box center [249, 422] width 23 height 20
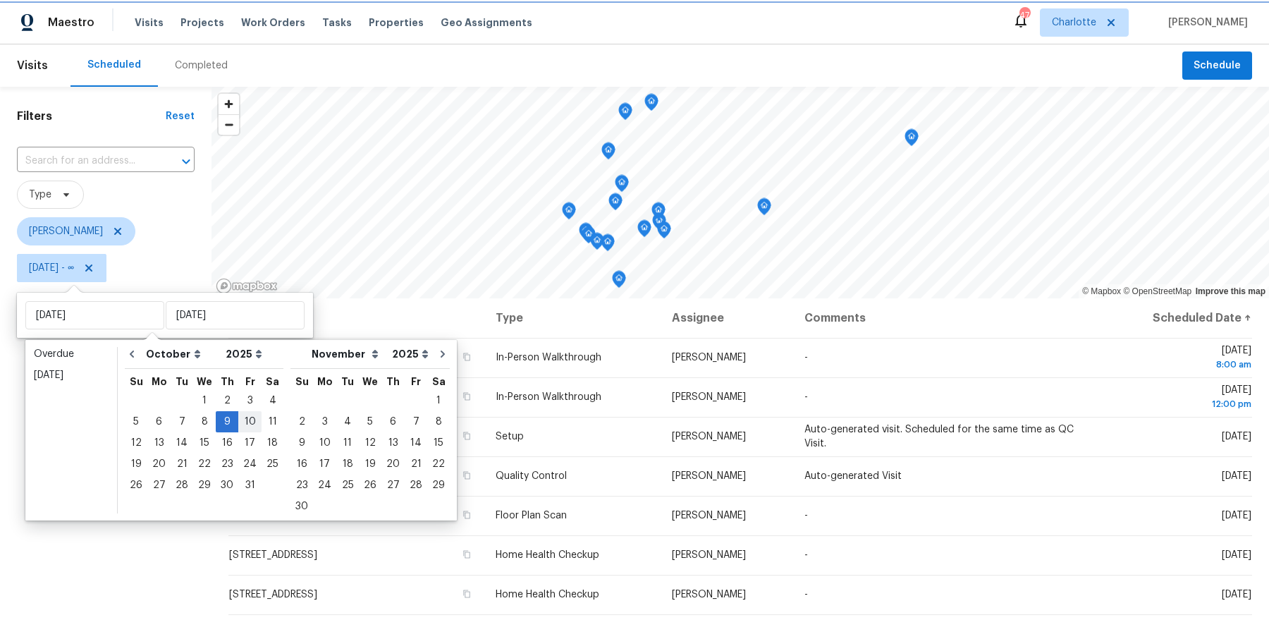
type input "[DATE]"
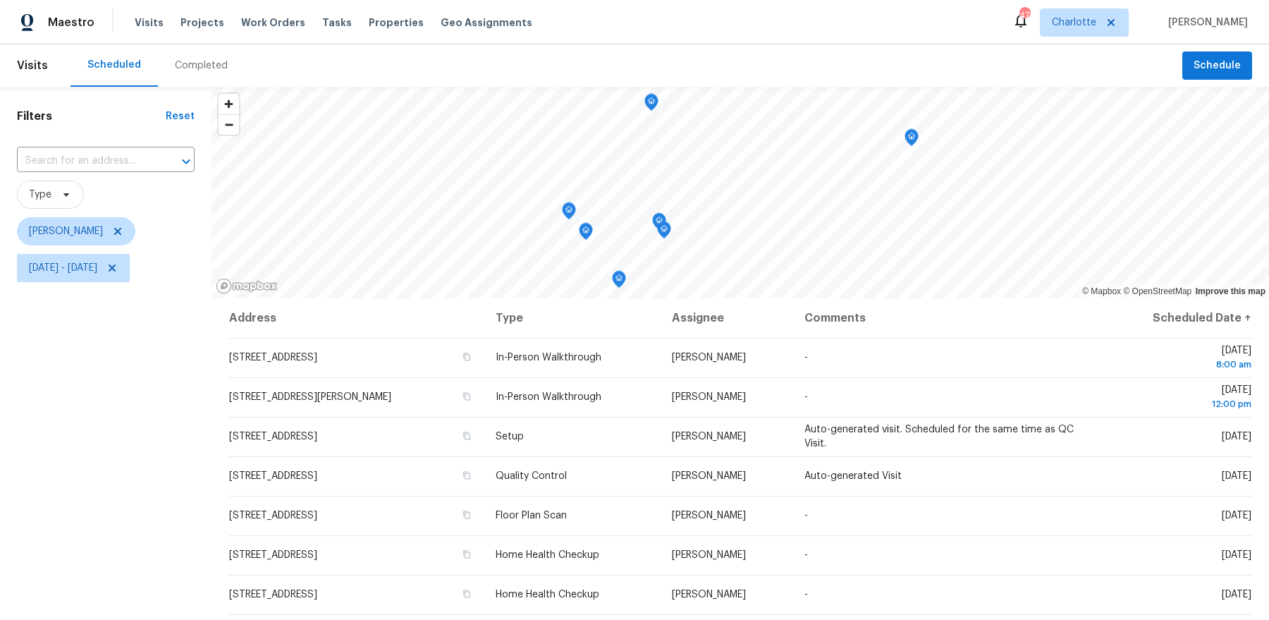
click at [118, 445] on div "Filters Reset ​ Type [PERSON_NAME] [DATE] - [DATE]" at bounding box center [105, 440] width 211 height 707
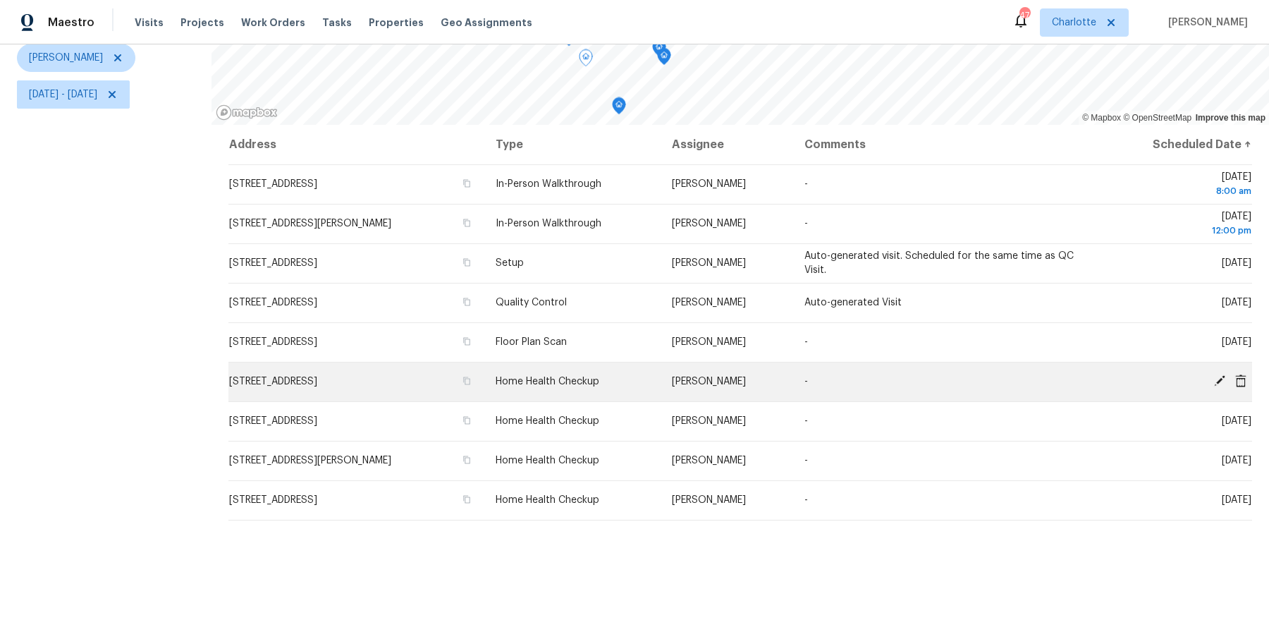
click at [1215, 376] on icon at bounding box center [1219, 380] width 13 height 13
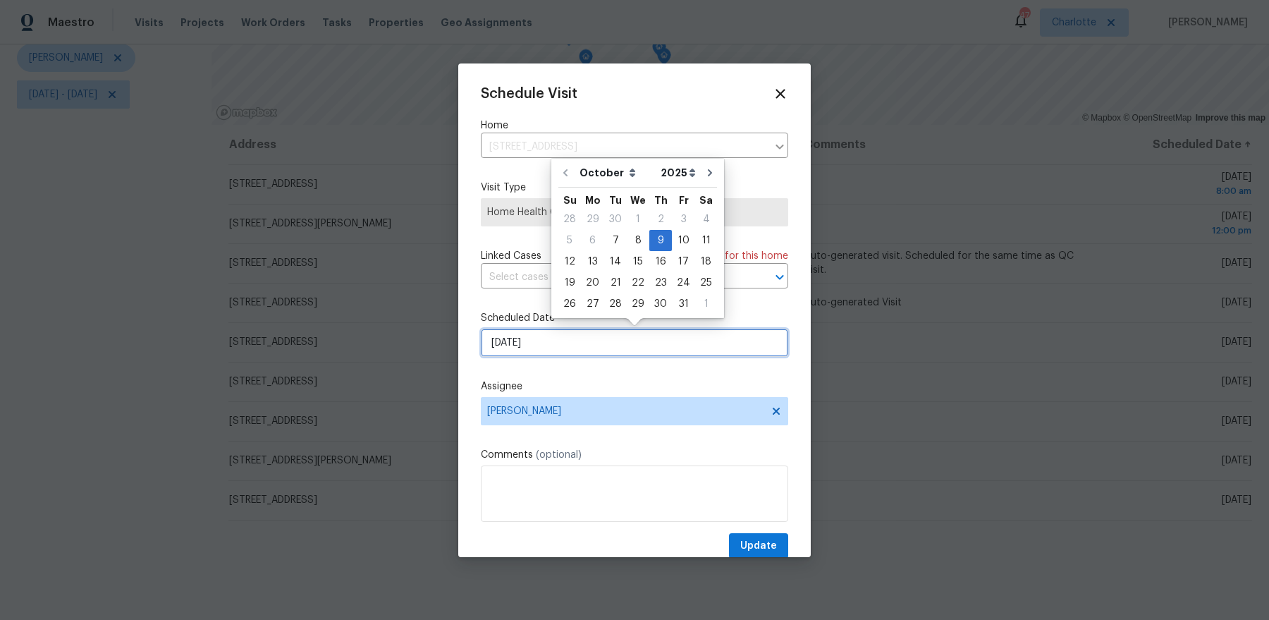
click at [582, 337] on input "[DATE]" at bounding box center [634, 342] width 307 height 28
click at [676, 239] on div "10" at bounding box center [683, 240] width 23 height 20
type input "[DATE]"
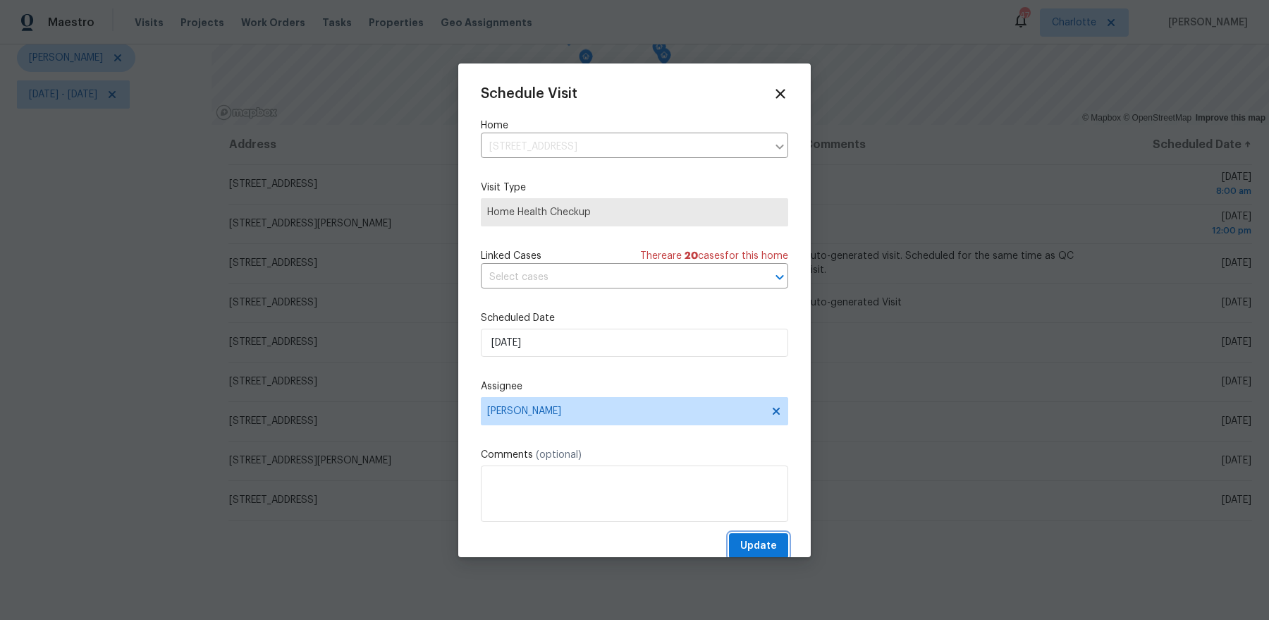
click at [755, 543] on span "Update" at bounding box center [758, 546] width 37 height 18
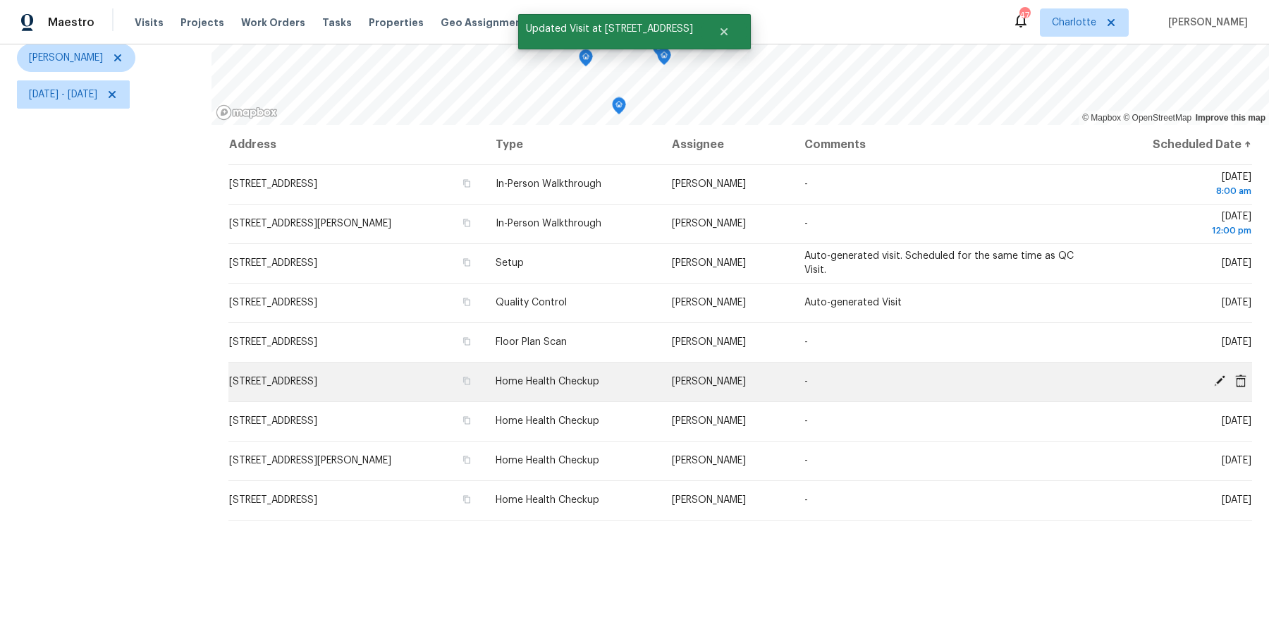
click at [1218, 379] on icon at bounding box center [1219, 380] width 11 height 11
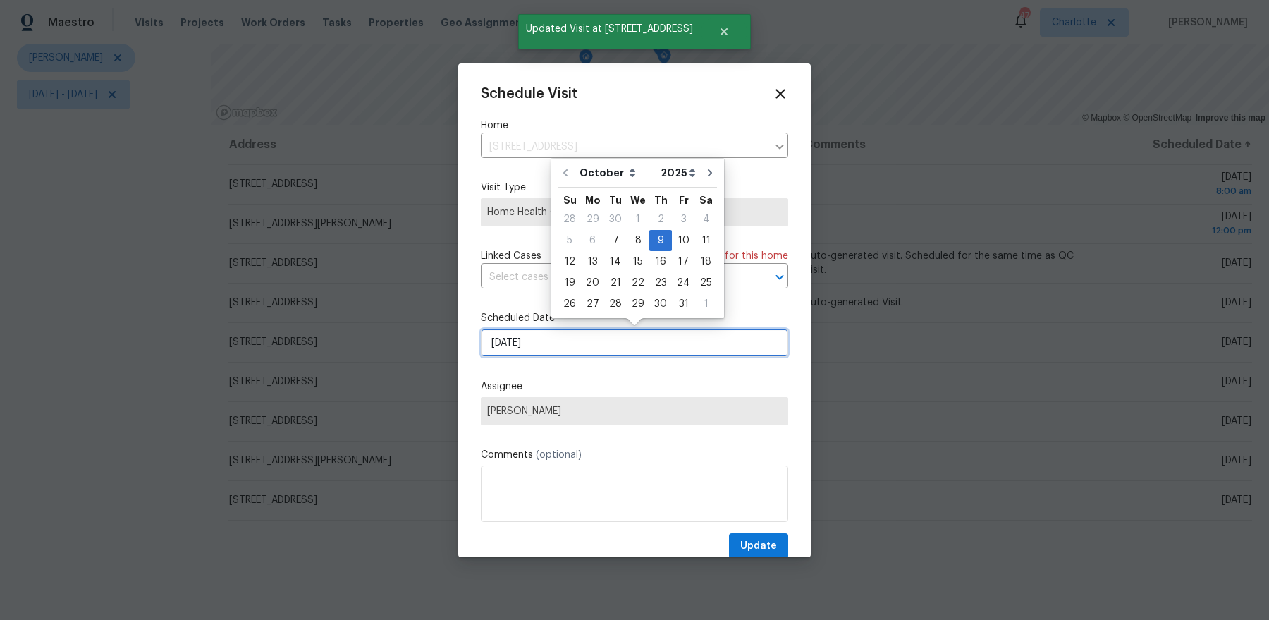
click at [634, 331] on input "[DATE]" at bounding box center [634, 342] width 307 height 28
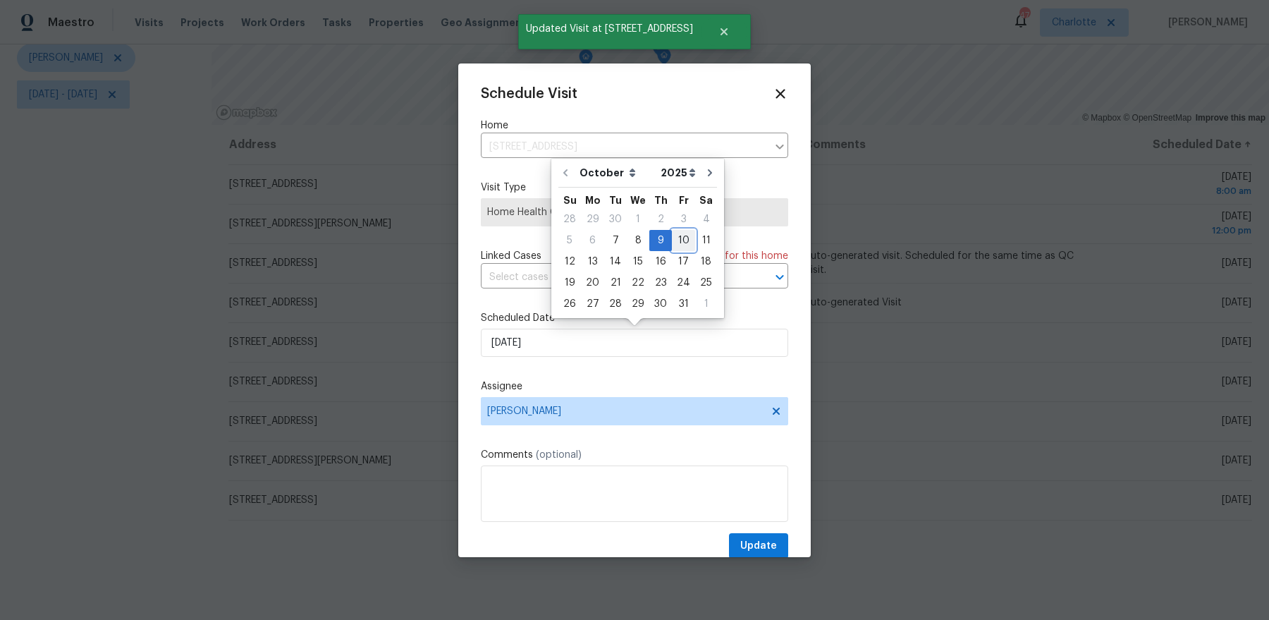
click at [682, 235] on div "10" at bounding box center [683, 240] width 23 height 20
type input "[DATE]"
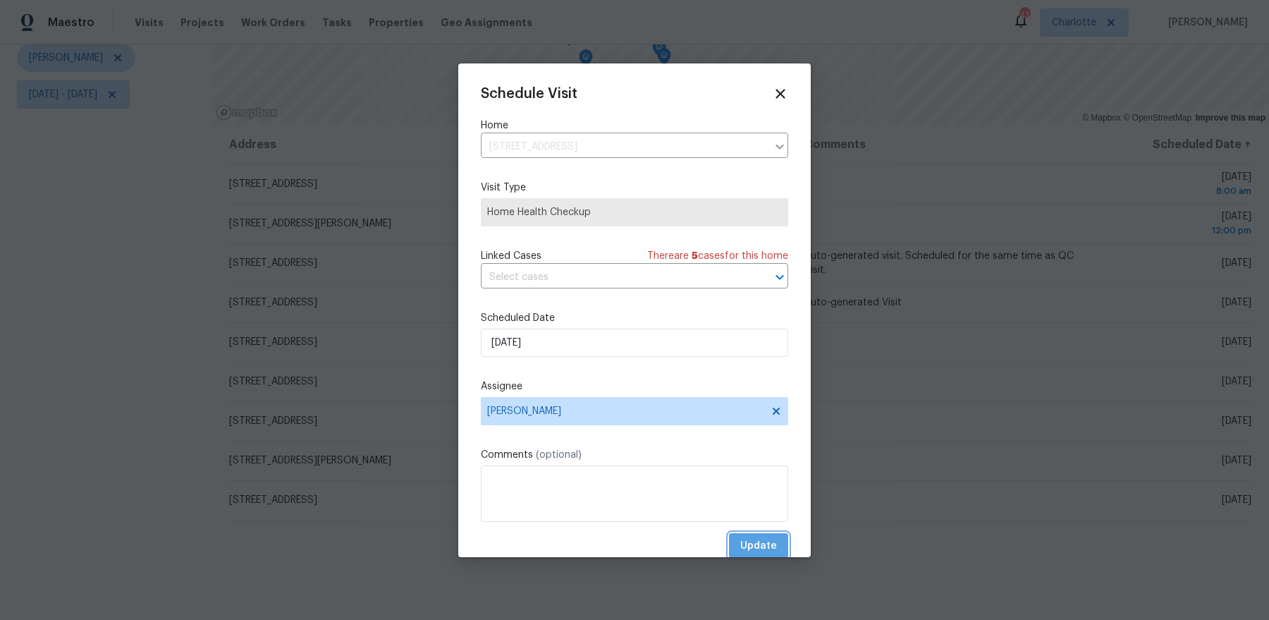
click at [767, 548] on span "Update" at bounding box center [758, 546] width 37 height 18
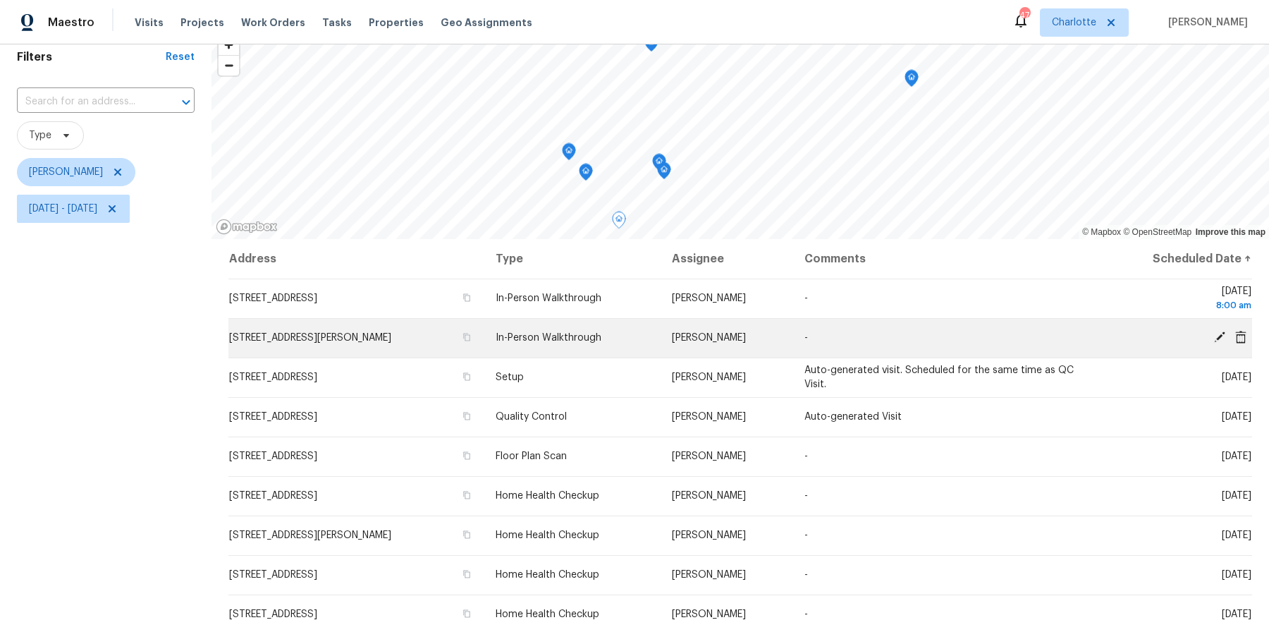
scroll to position [0, 0]
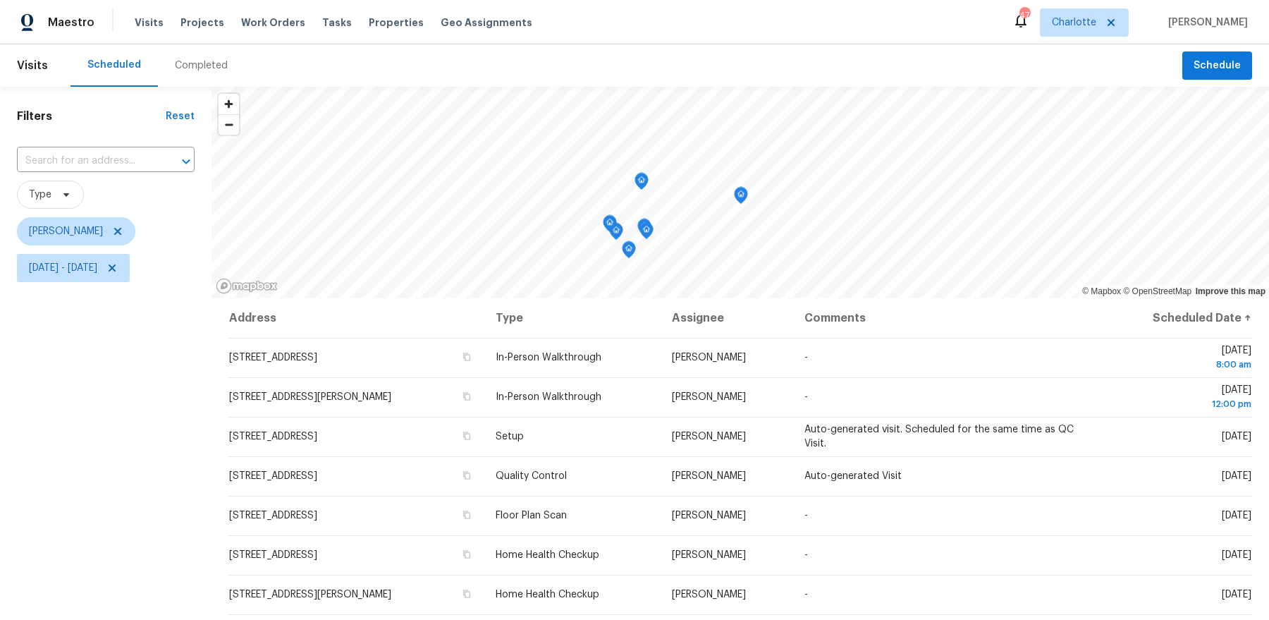
click at [742, 201] on icon "Map marker" at bounding box center [740, 195] width 13 height 16
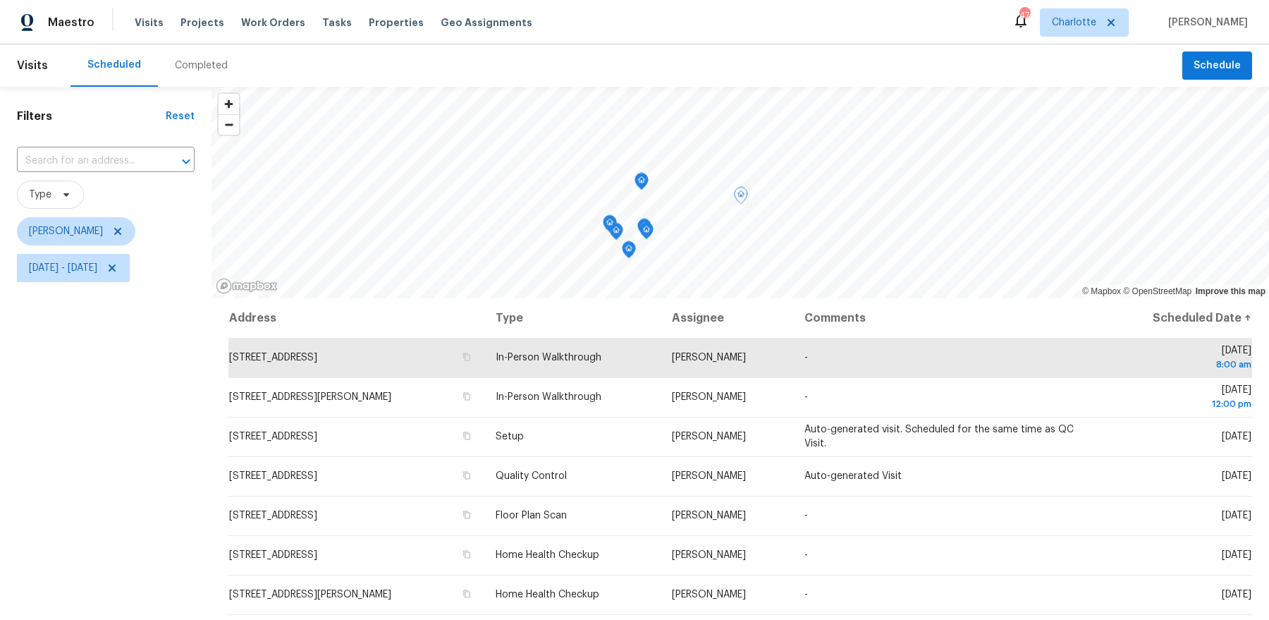
click at [642, 187] on icon "Map marker" at bounding box center [641, 181] width 13 height 16
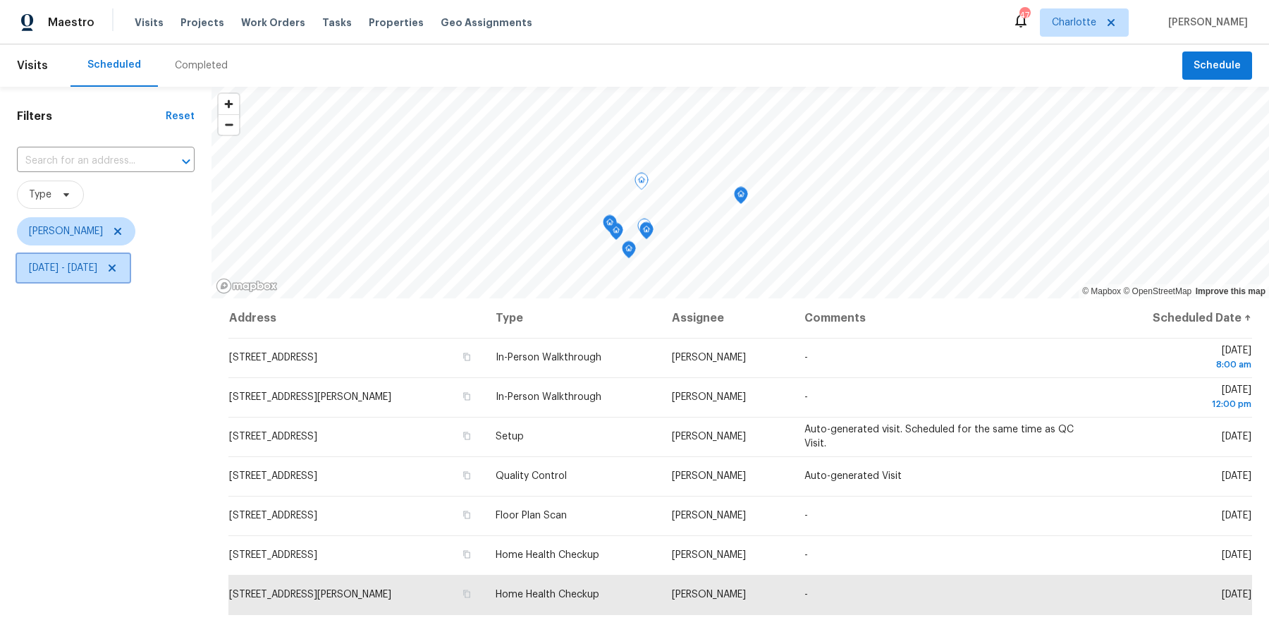
click at [69, 277] on span "[DATE] - [DATE]" at bounding box center [73, 268] width 113 height 28
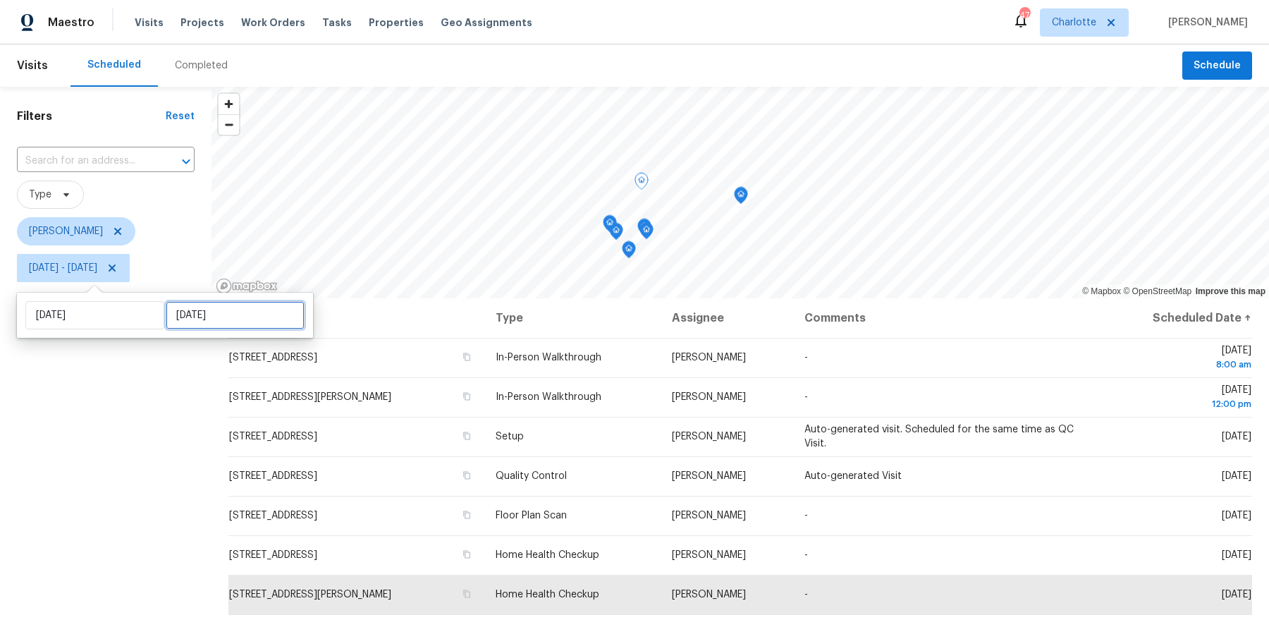
click at [168, 323] on input "[DATE]" at bounding box center [235, 315] width 139 height 28
select select "9"
select select "2025"
select select "10"
select select "2025"
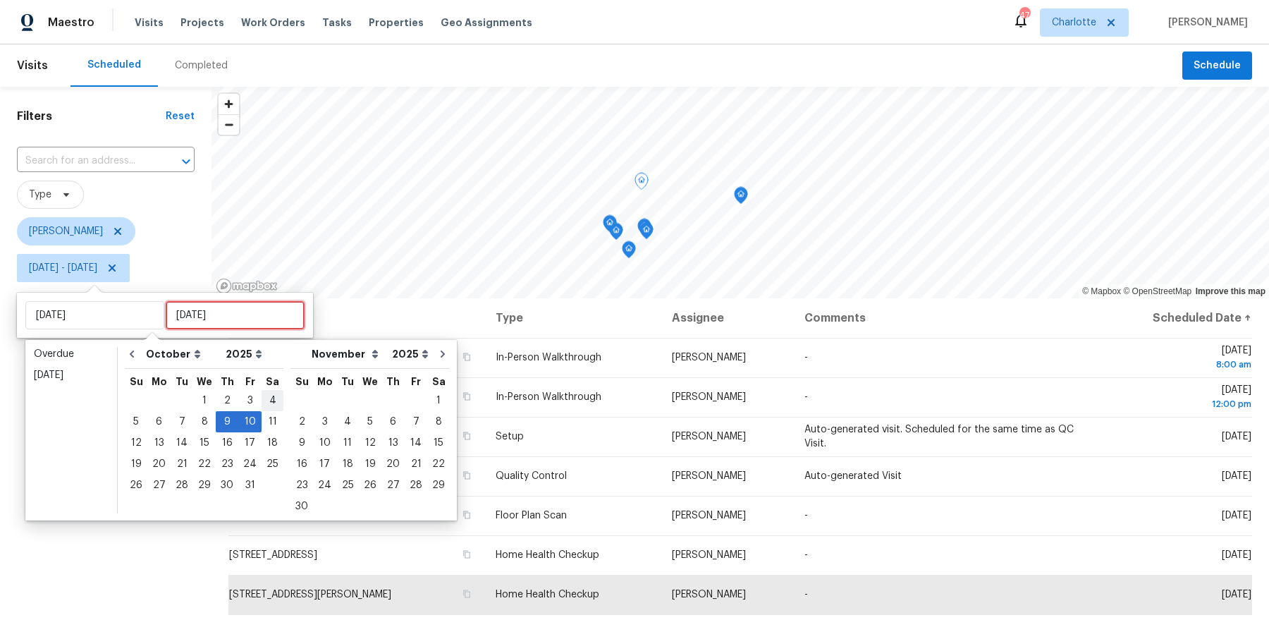
type input "[DATE]"
click at [224, 421] on div "9" at bounding box center [227, 422] width 23 height 20
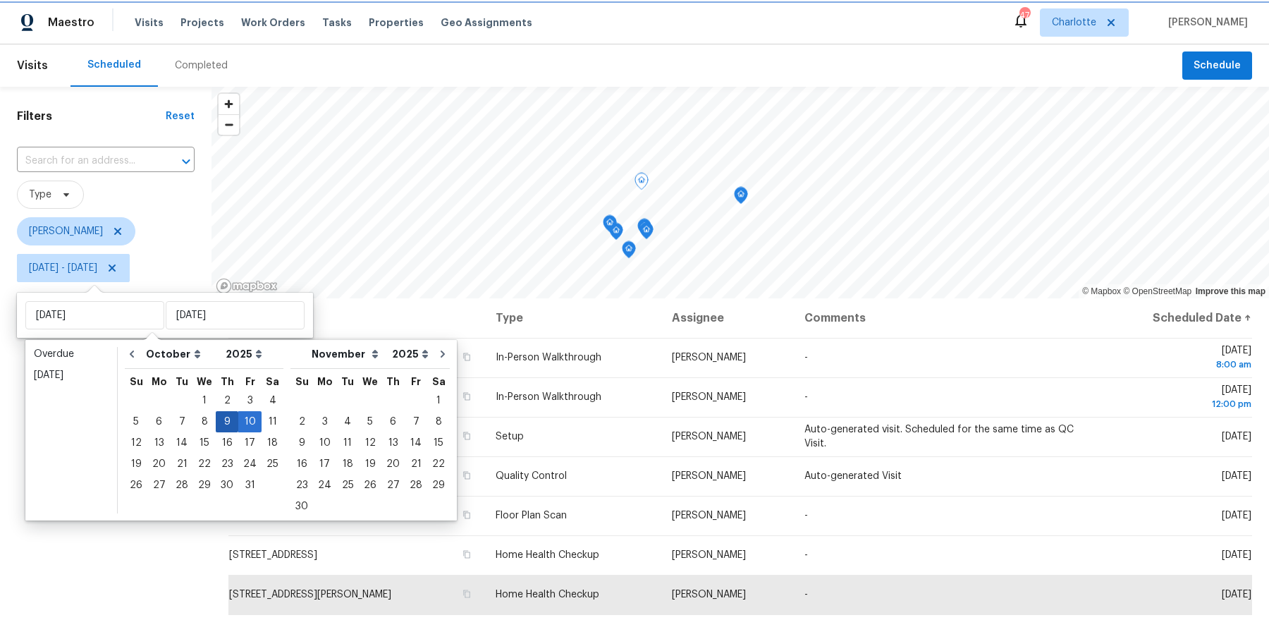
type input "[DATE]"
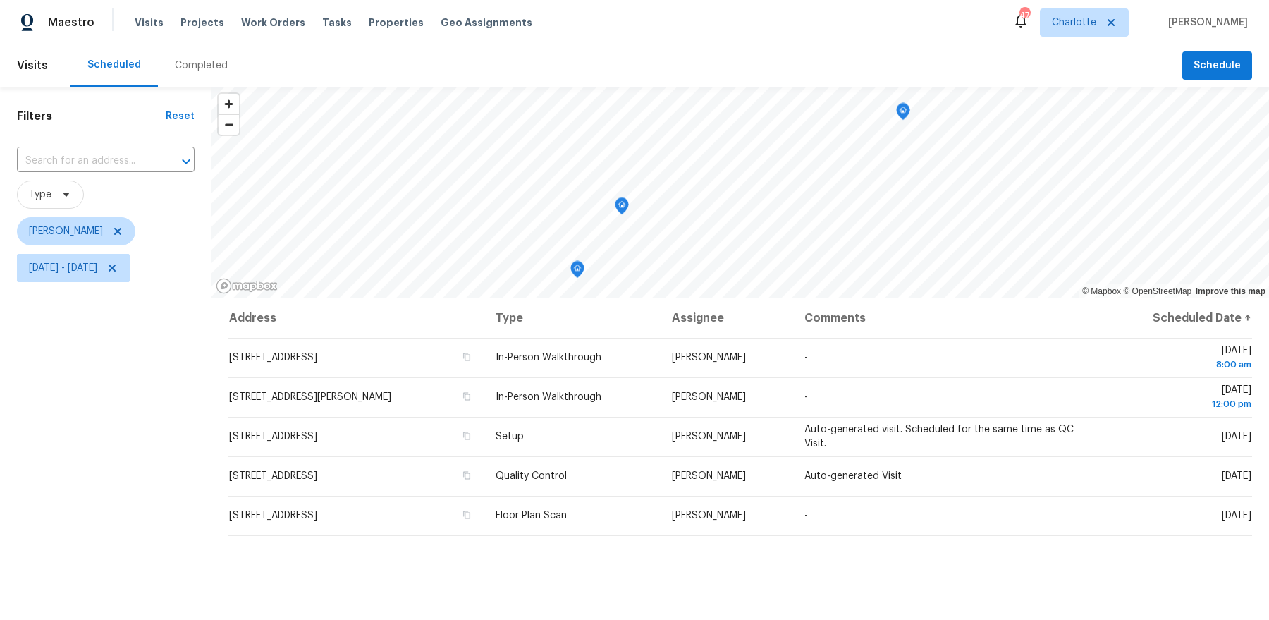
click at [166, 417] on div "Filters Reset ​ Type [PERSON_NAME] [DATE] - [DATE]" at bounding box center [105, 440] width 211 height 707
click at [546, 233] on icon "Map marker" at bounding box center [541, 226] width 14 height 18
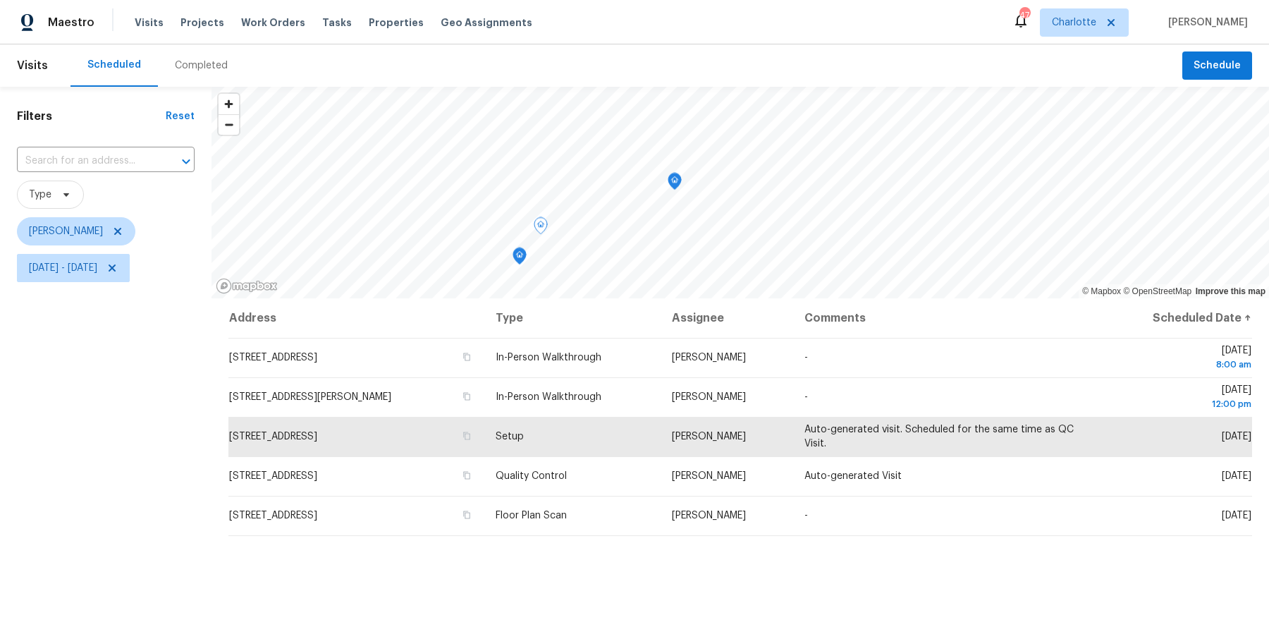
click at [524, 259] on icon "Map marker" at bounding box center [519, 256] width 14 height 18
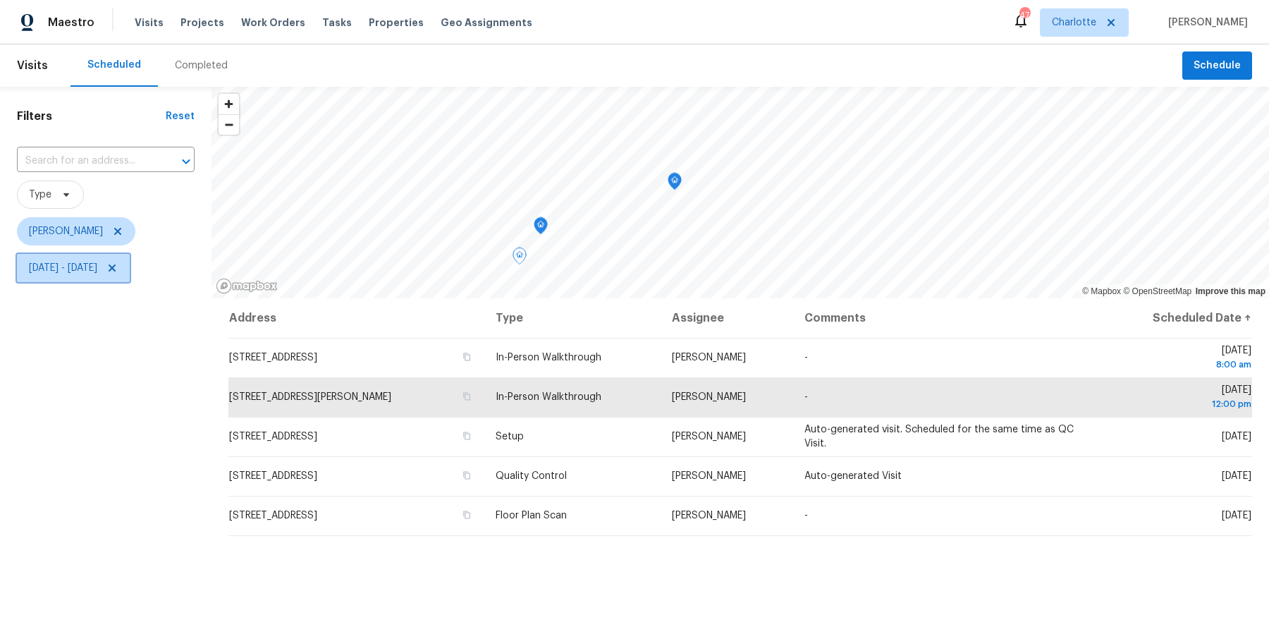
click at [80, 259] on span "[DATE] - [DATE]" at bounding box center [73, 268] width 113 height 28
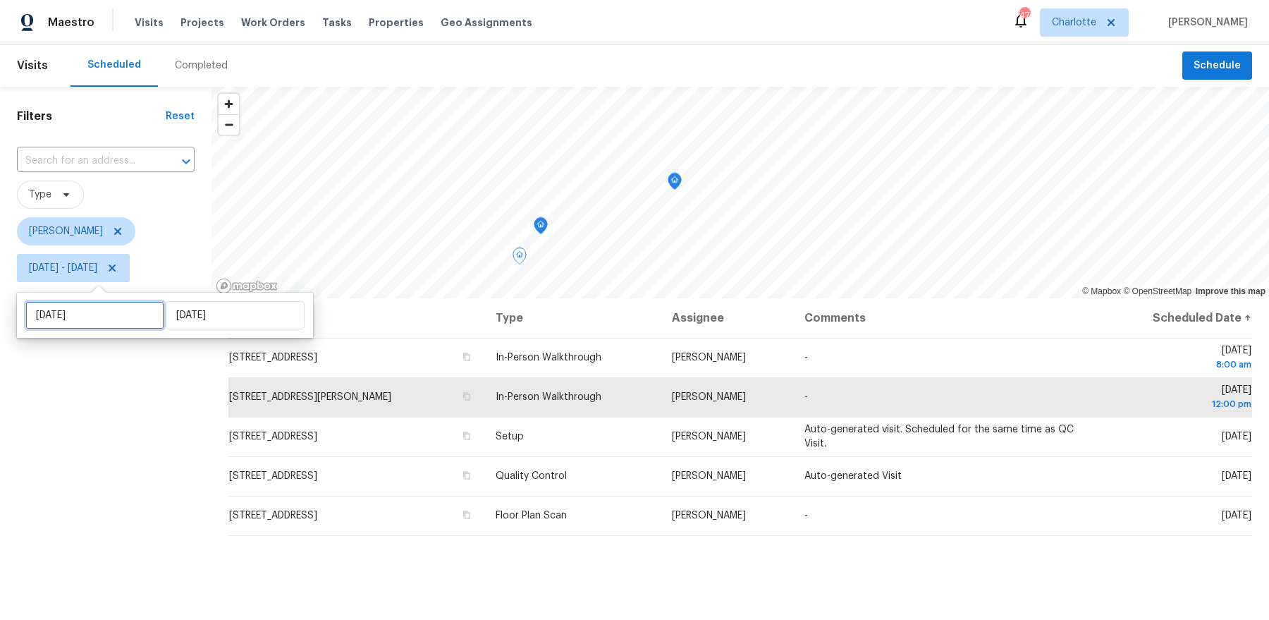
click at [111, 324] on input "[DATE]" at bounding box center [94, 315] width 139 height 28
select select "9"
select select "2025"
select select "10"
select select "2025"
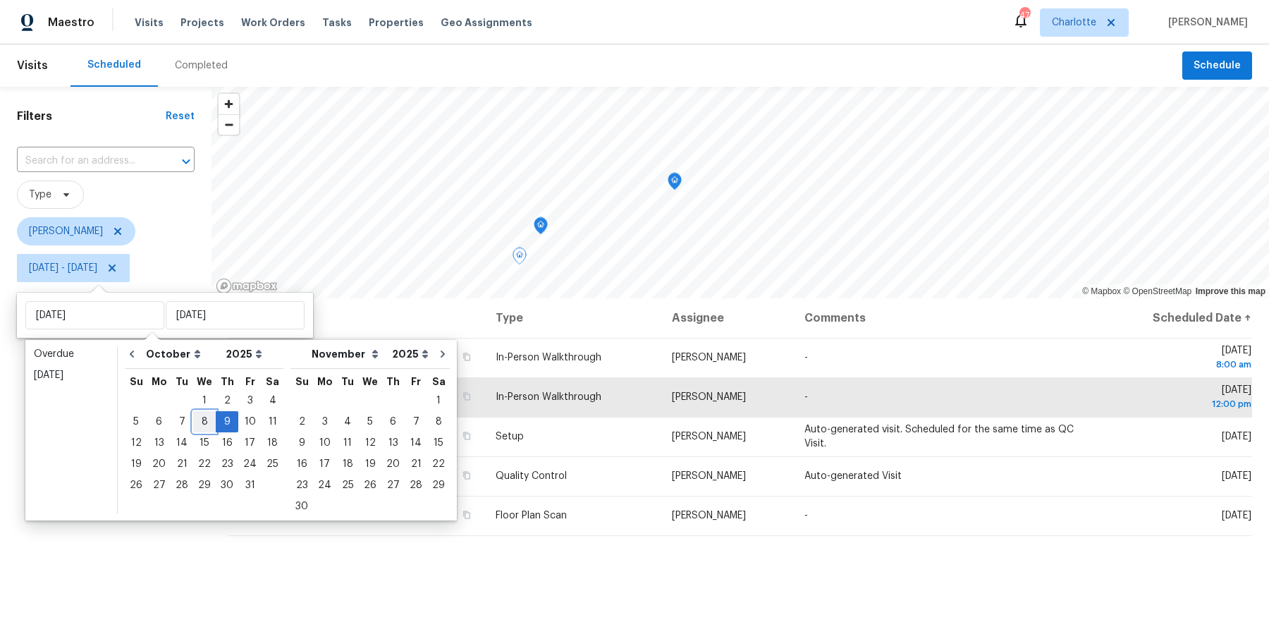
click at [201, 419] on div "8" at bounding box center [204, 422] width 23 height 20
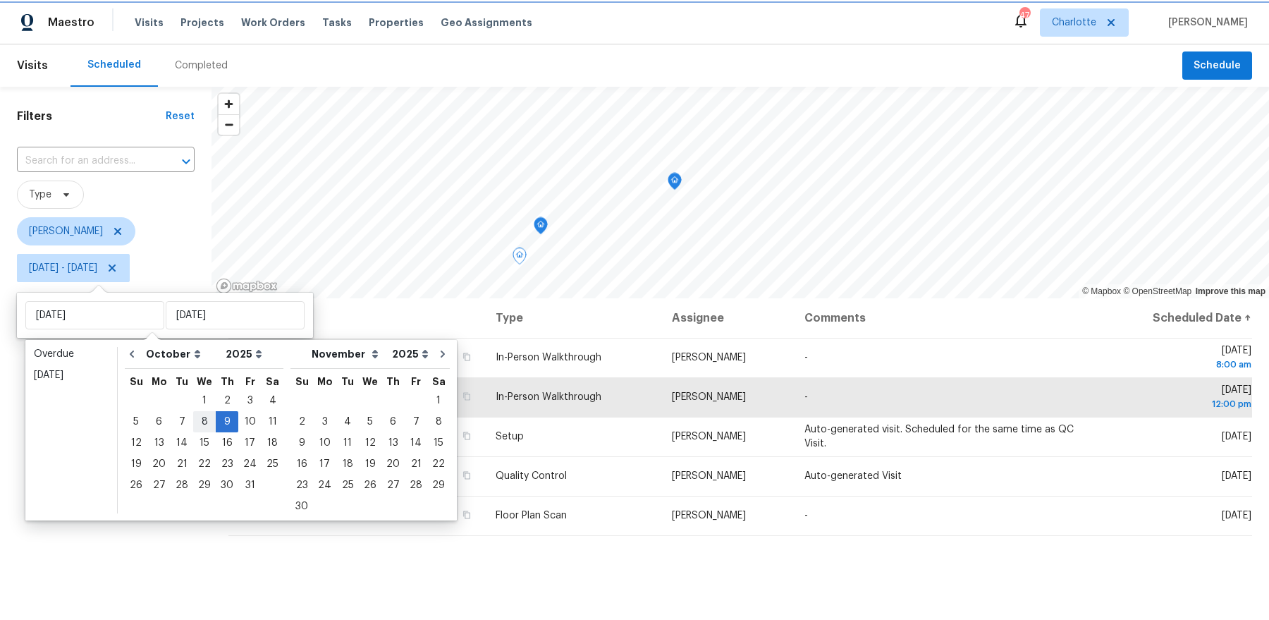
type input "[DATE]"
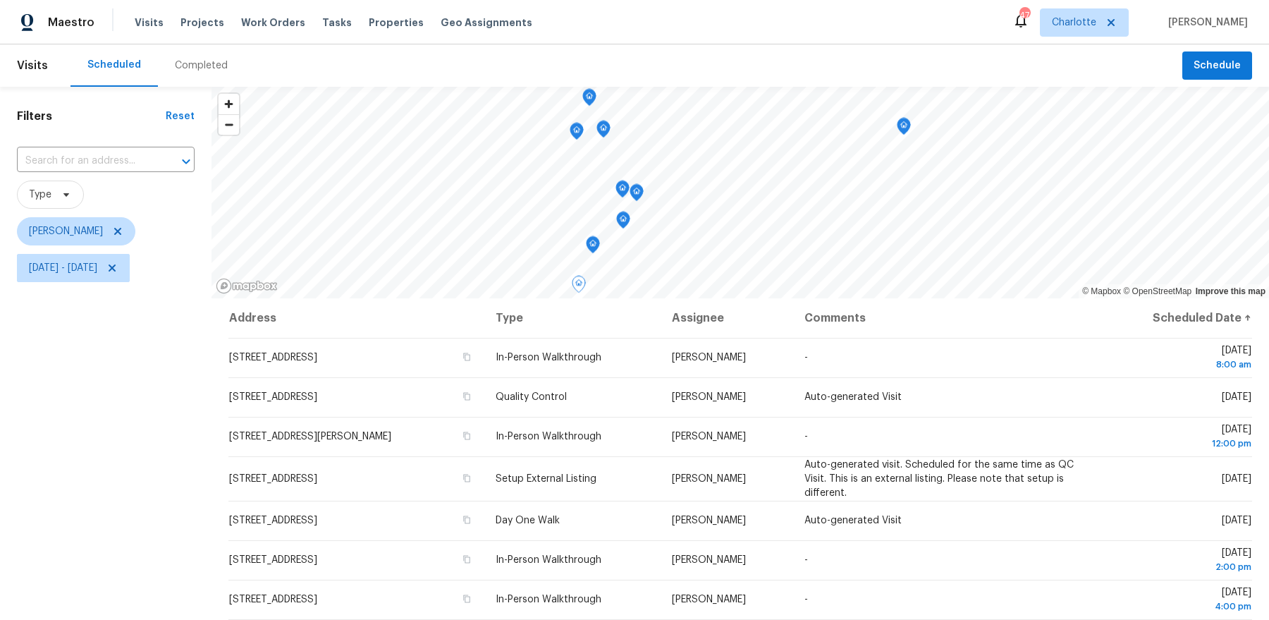
click at [85, 250] on span "[DATE] - [DATE]" at bounding box center [106, 268] width 178 height 37
click at [78, 277] on span "[DATE] - [DATE]" at bounding box center [73, 268] width 113 height 28
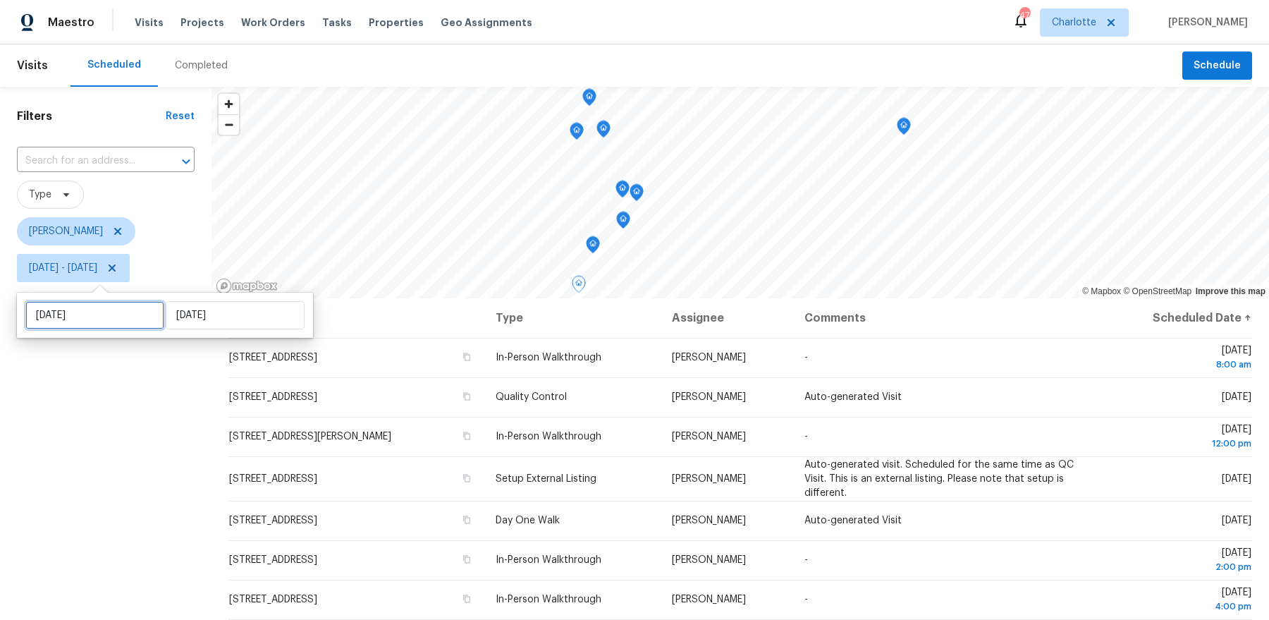
click at [97, 304] on input "[DATE]" at bounding box center [94, 315] width 139 height 28
select select "9"
select select "2025"
select select "10"
select select "2025"
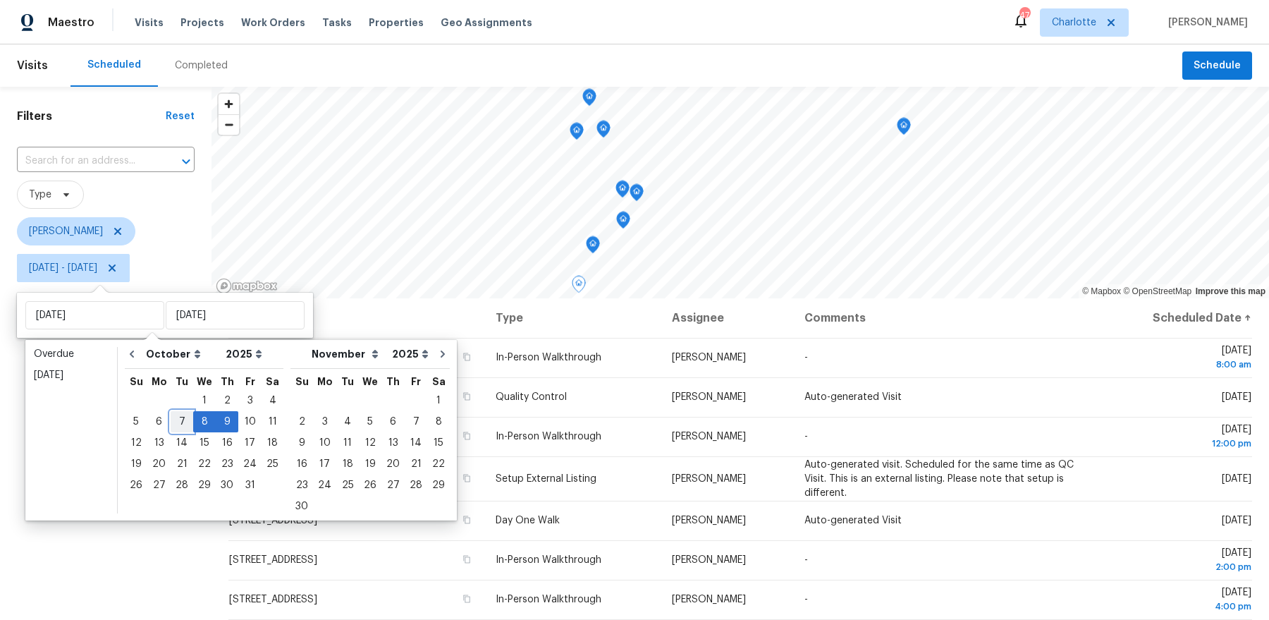
click at [172, 419] on div "7" at bounding box center [182, 422] width 23 height 20
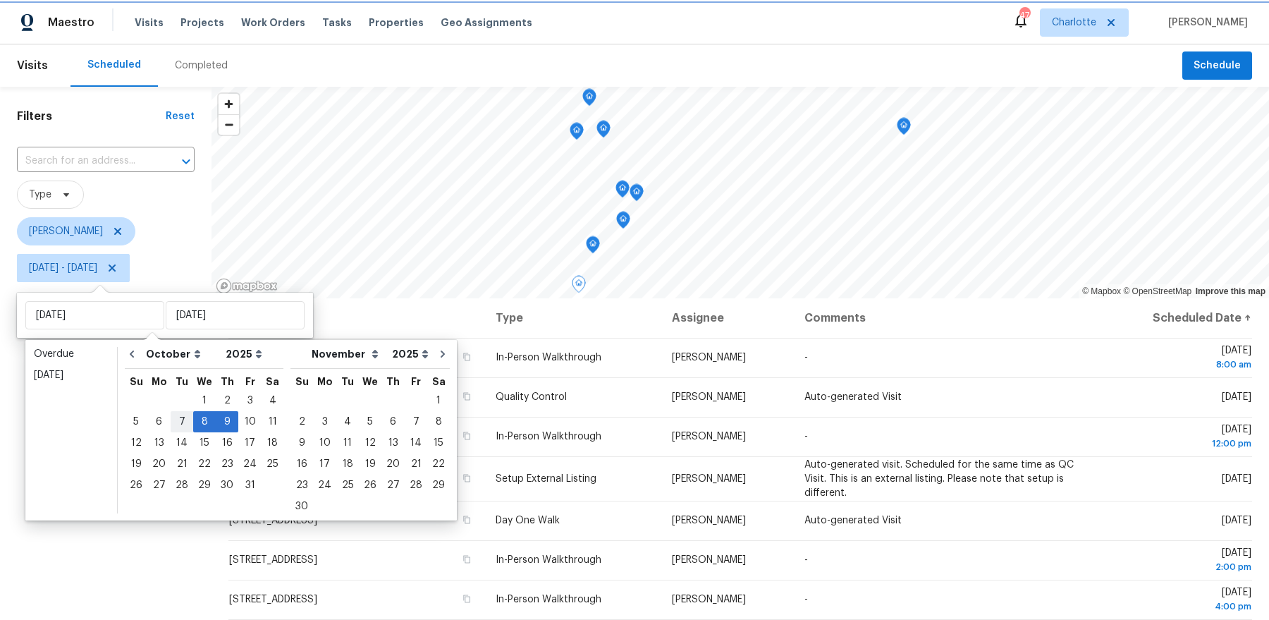
type input "[DATE]"
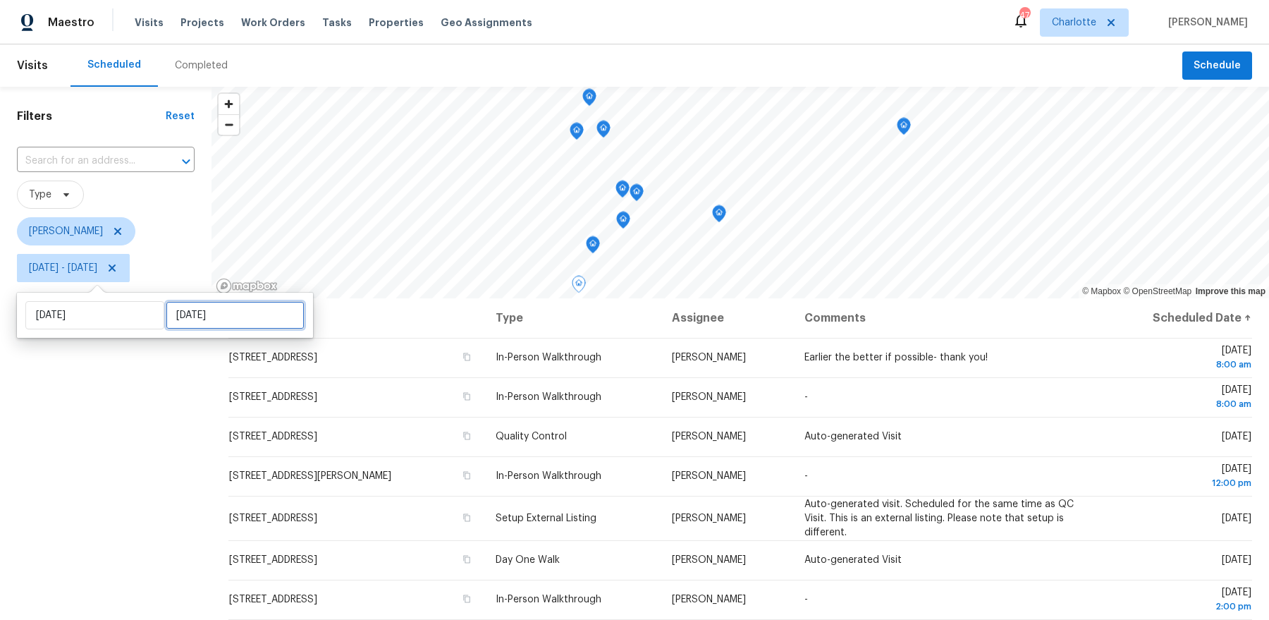
click at [178, 306] on input "[DATE]" at bounding box center [235, 315] width 139 height 28
select select "9"
select select "2025"
select select "10"
select select "2025"
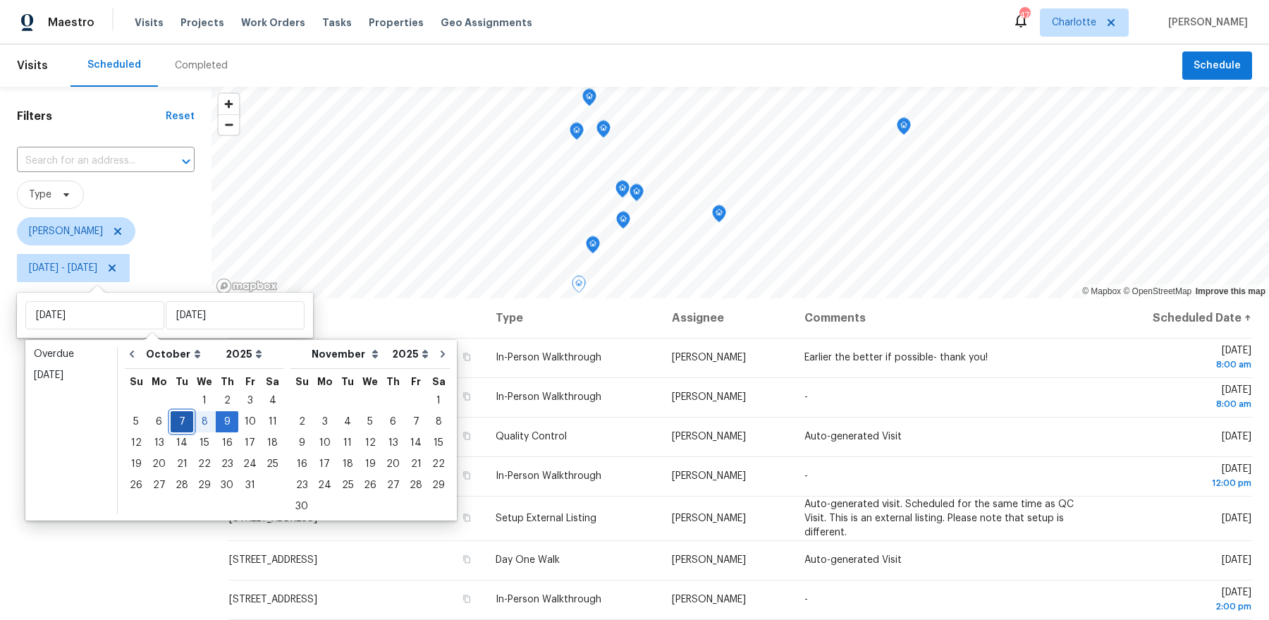
click at [179, 420] on div "7" at bounding box center [182, 422] width 23 height 20
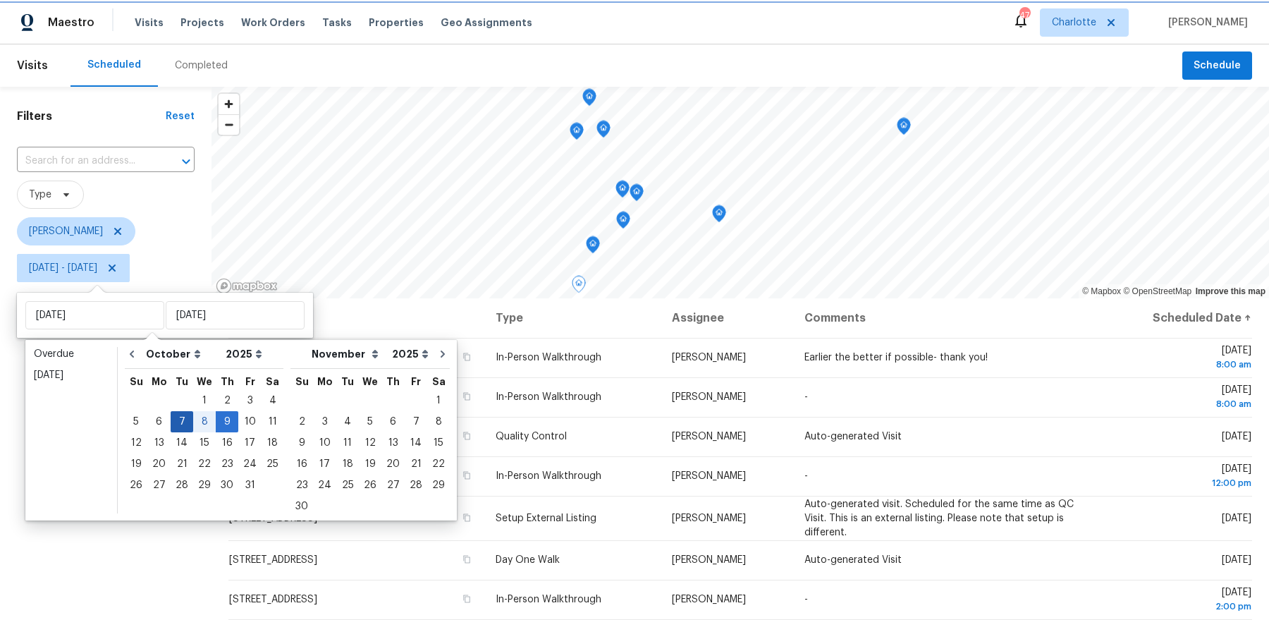
type input "[DATE]"
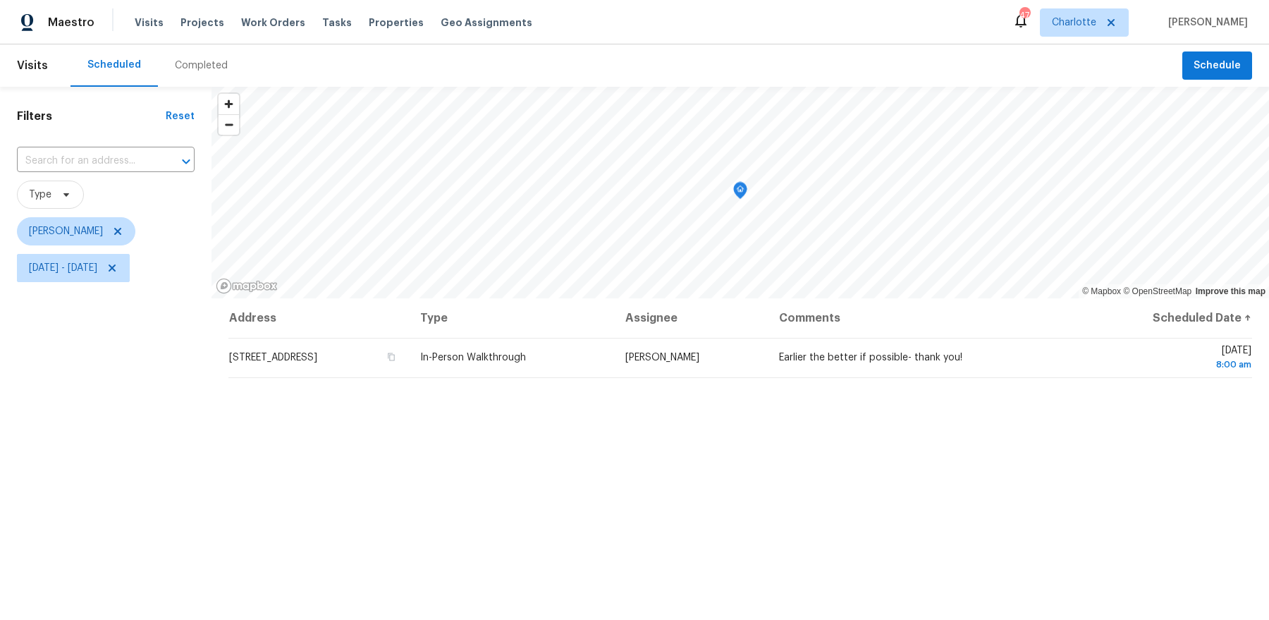
click at [140, 435] on div "Filters Reset ​ Type [PERSON_NAME] [DATE] - [DATE]" at bounding box center [105, 440] width 211 height 707
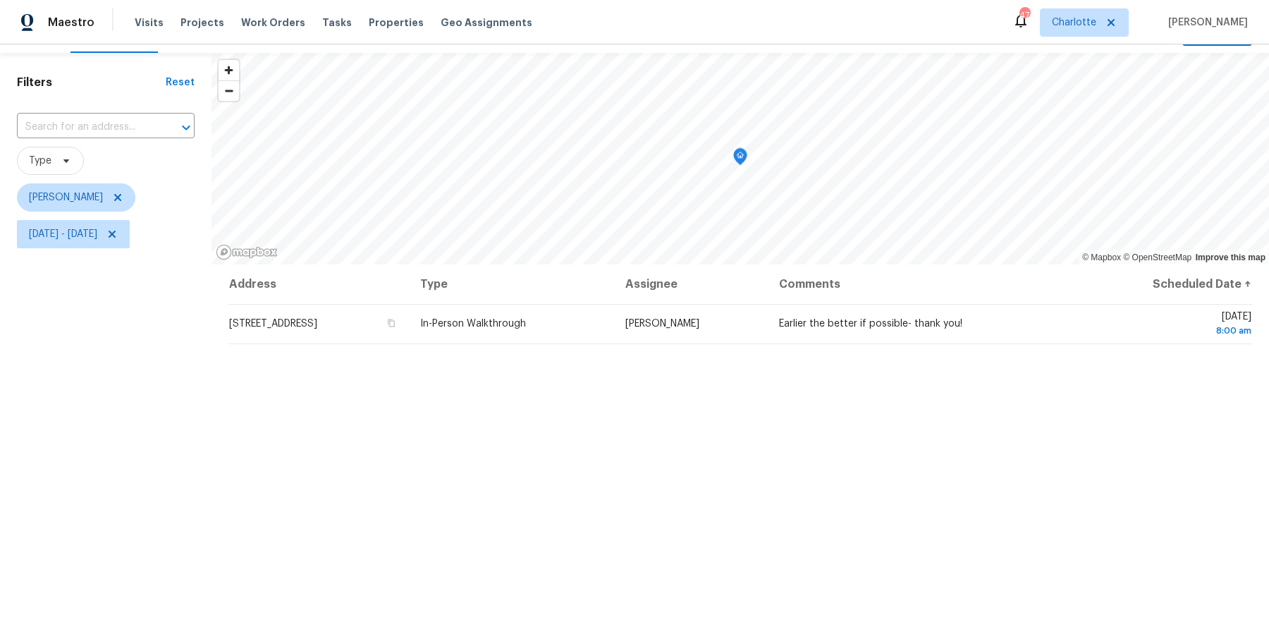
scroll to position [35, 0]
